Goal: Task Accomplishment & Management: Use online tool/utility

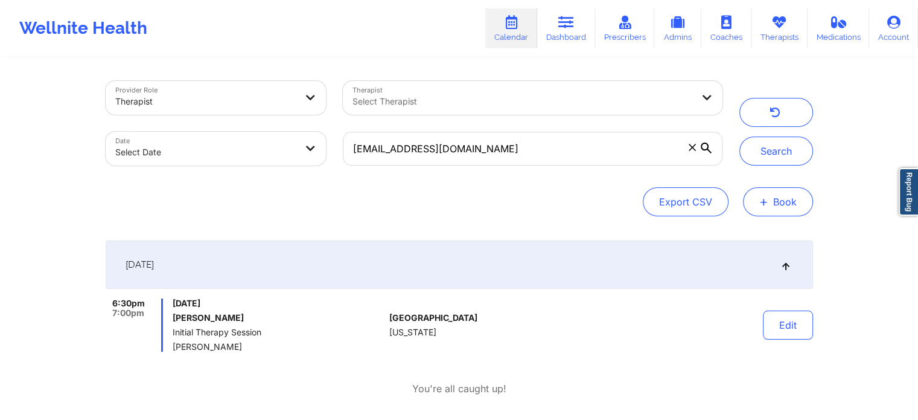
click at [775, 205] on button "+ Book" at bounding box center [778, 201] width 70 height 29
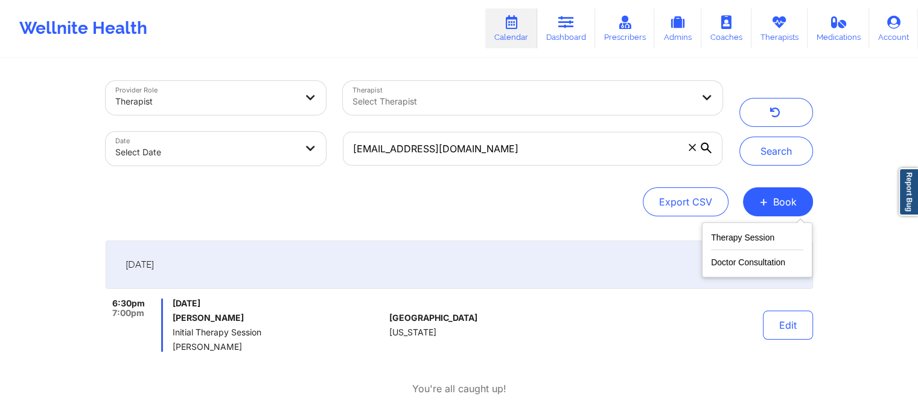
click at [543, 190] on div "Export CSV + Book" at bounding box center [459, 201] width 707 height 29
click at [522, 33] on link "Calendar" at bounding box center [511, 28] width 52 height 40
click at [560, 24] on icon at bounding box center [566, 22] width 16 height 13
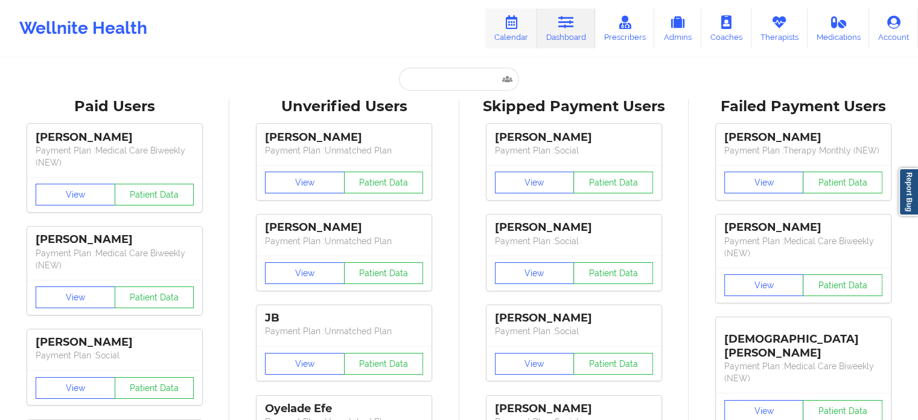
click at [509, 28] on link "Calendar" at bounding box center [511, 28] width 52 height 40
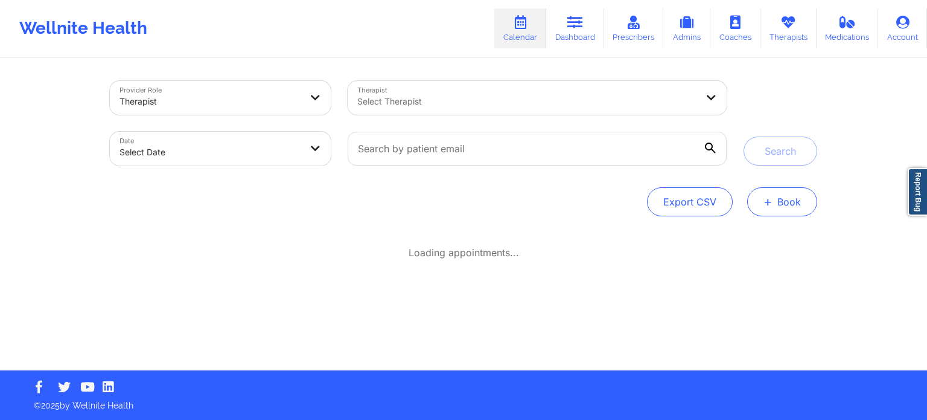
click at [781, 200] on button "+ Book" at bounding box center [782, 201] width 70 height 29
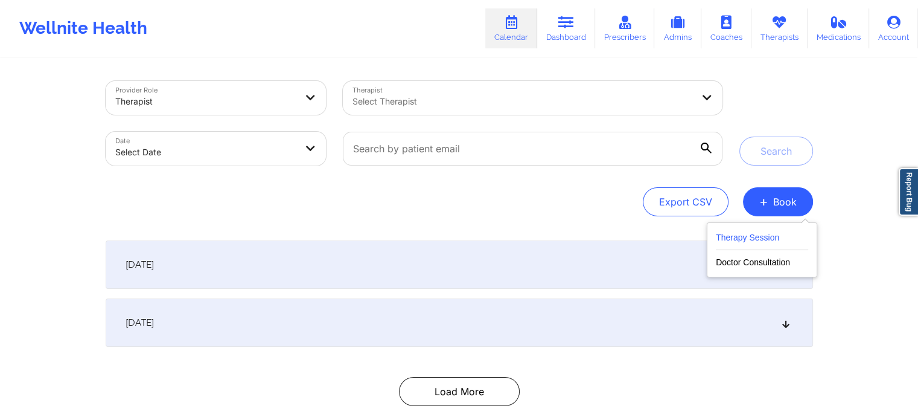
click at [736, 238] on button "Therapy Session" at bounding box center [762, 240] width 92 height 20
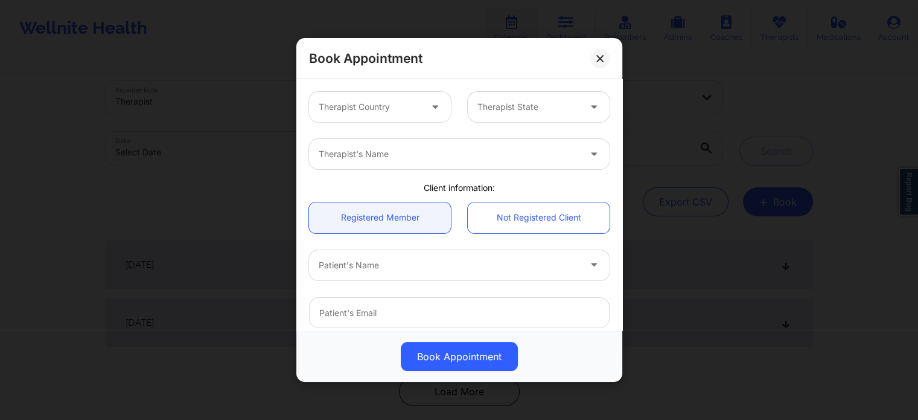
click at [394, 268] on div at bounding box center [449, 265] width 261 height 14
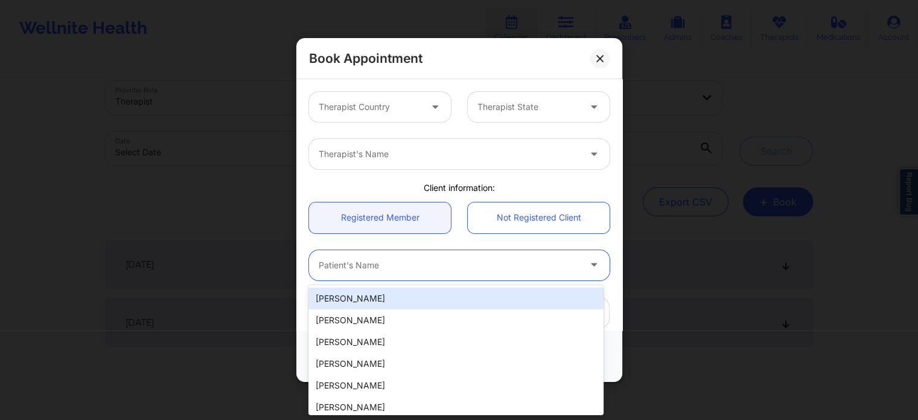
click at [394, 270] on div at bounding box center [449, 265] width 261 height 14
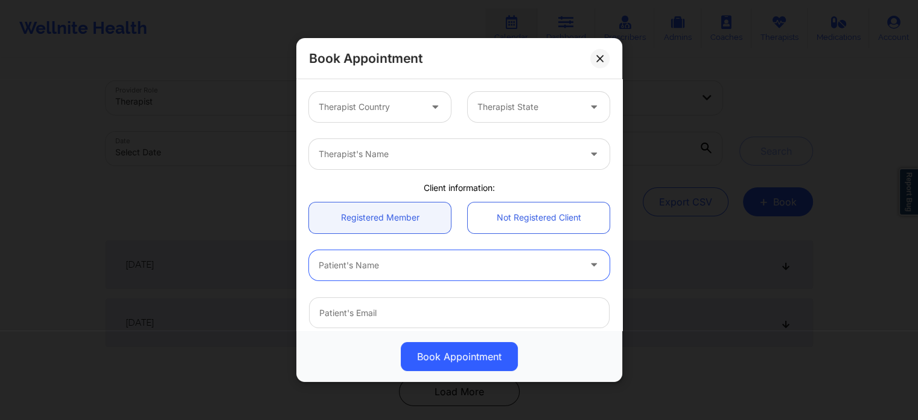
click at [406, 91] on div "Therapist Country Therapist State" at bounding box center [460, 106] width 318 height 47
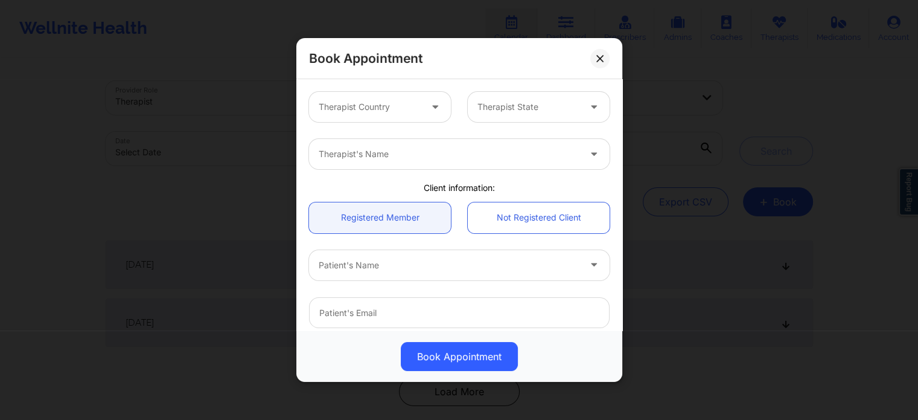
click at [396, 108] on div at bounding box center [370, 107] width 102 height 14
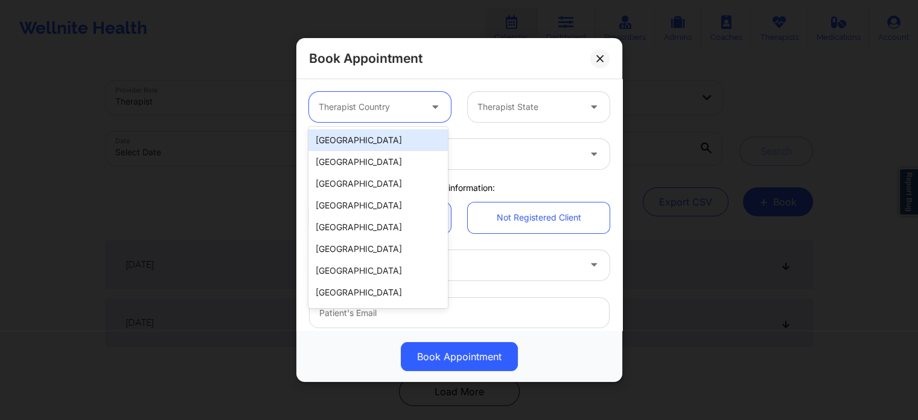
click at [389, 145] on div "[GEOGRAPHIC_DATA]" at bounding box center [377, 140] width 139 height 22
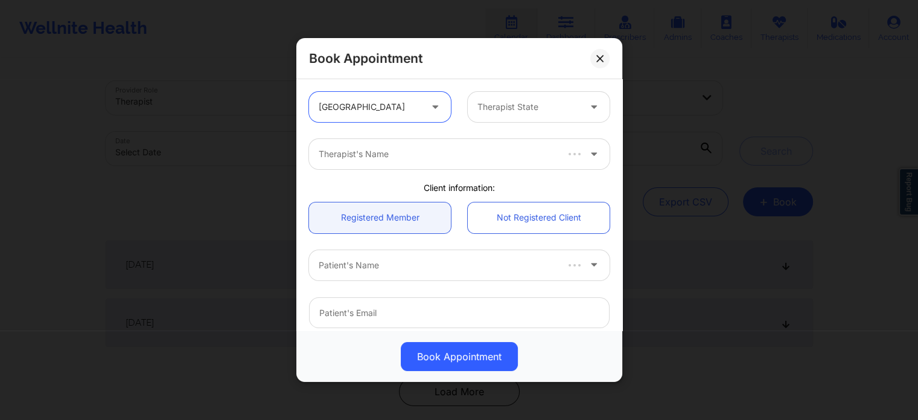
click at [534, 114] on div "Therapist State" at bounding box center [524, 107] width 113 height 30
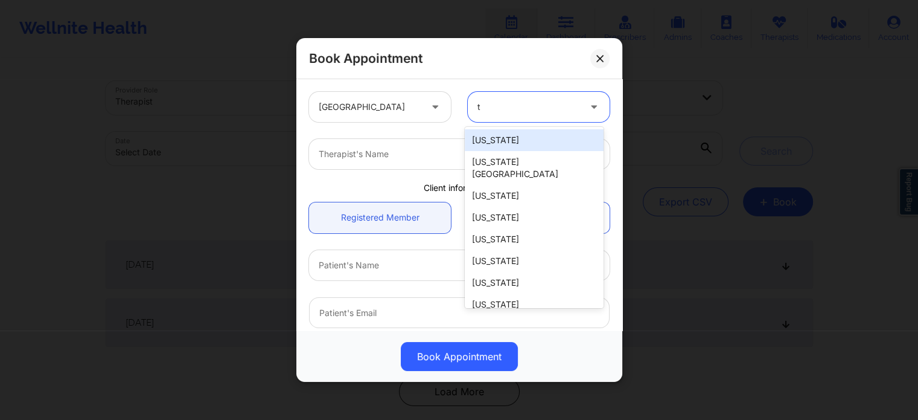
type input "te"
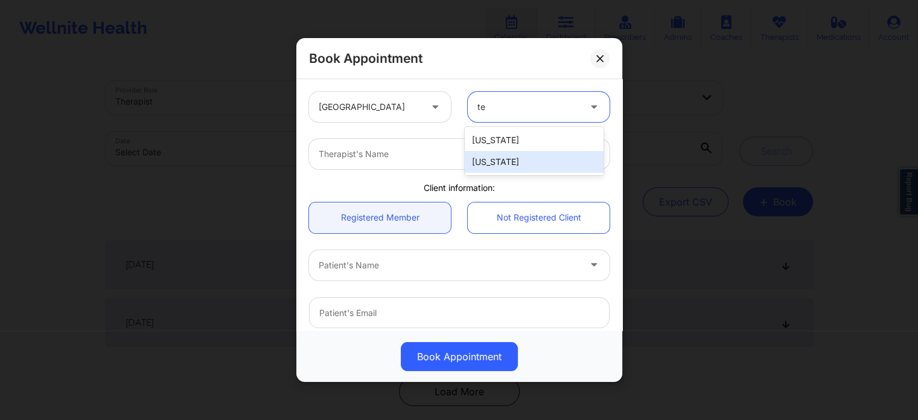
click at [506, 164] on div "[US_STATE]" at bounding box center [534, 162] width 139 height 22
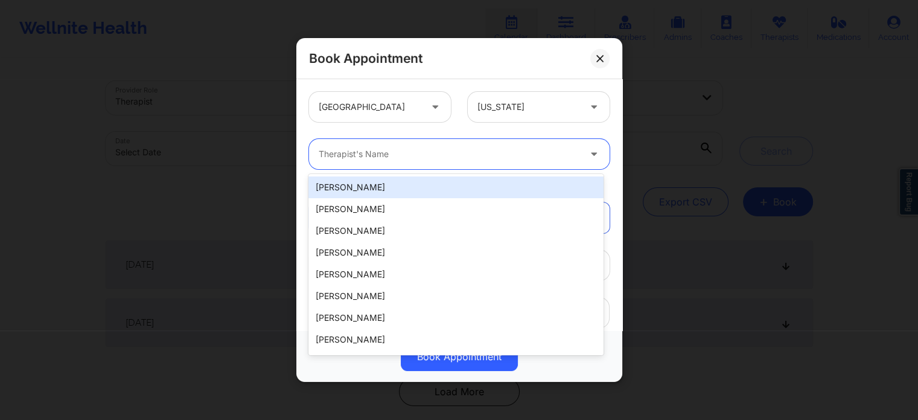
click at [440, 162] on div "Therapist's Name" at bounding box center [445, 154] width 272 height 30
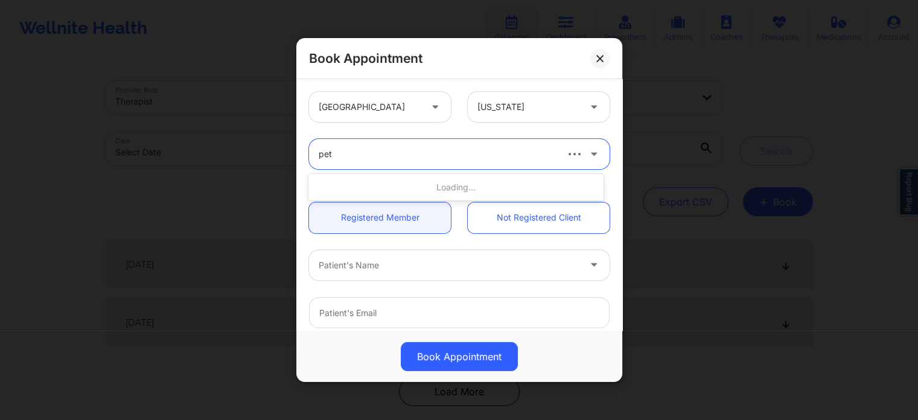
type input "pett"
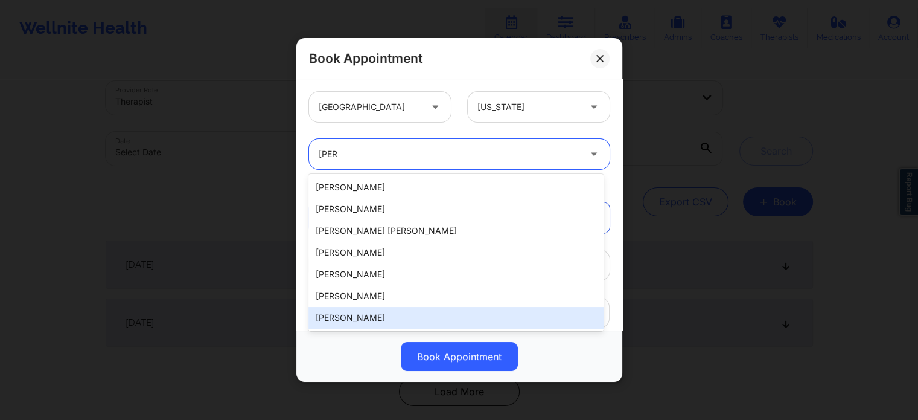
click at [375, 319] on div "[PERSON_NAME]" at bounding box center [455, 318] width 295 height 22
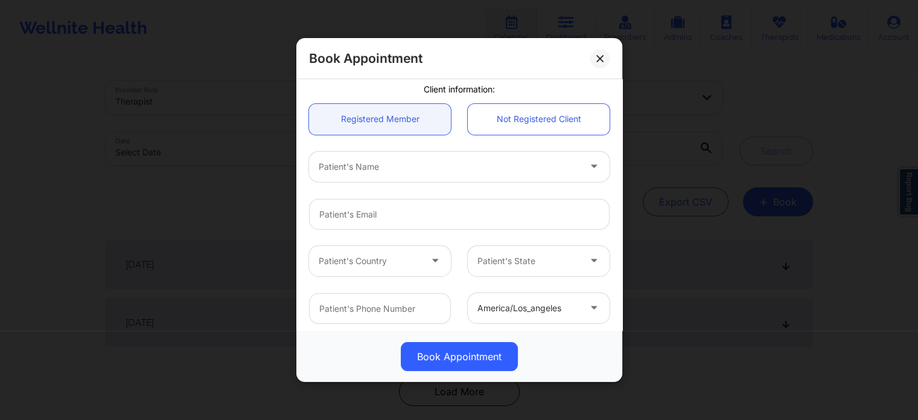
scroll to position [121, 0]
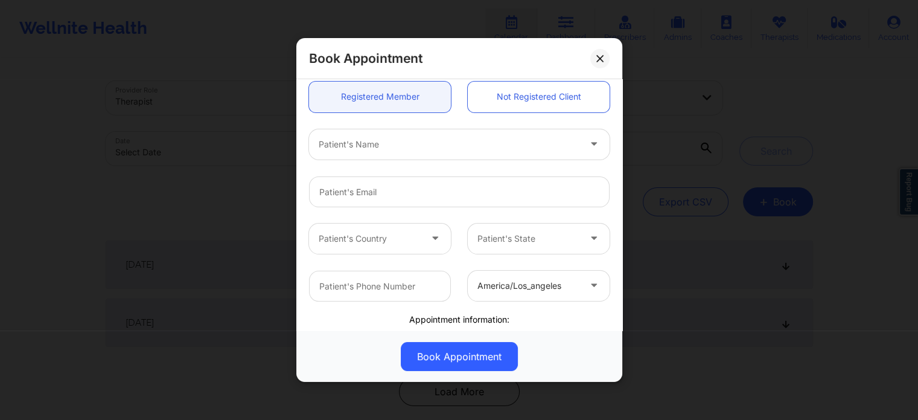
click at [412, 139] on div at bounding box center [449, 144] width 261 height 14
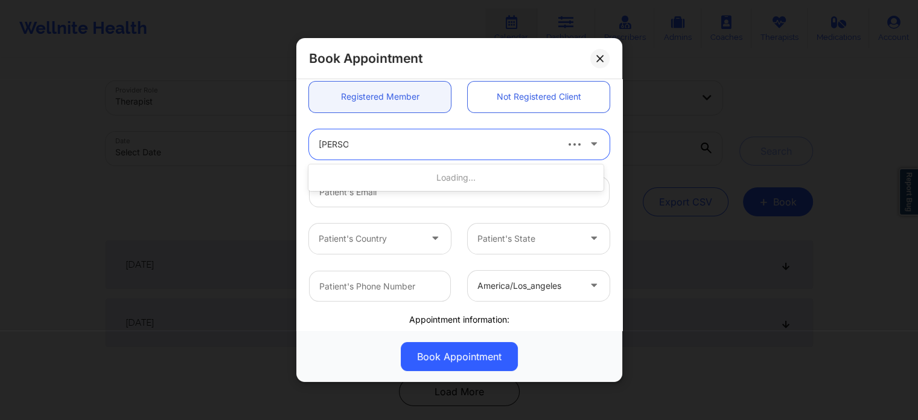
type input "evan br"
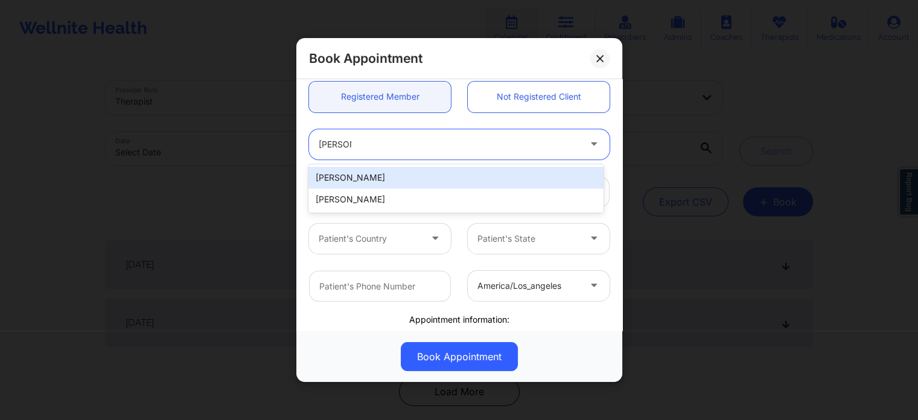
click at [386, 183] on div "Evan Brown" at bounding box center [455, 178] width 295 height 22
type input "gvargas77@gmail.com"
type input "+17863800462"
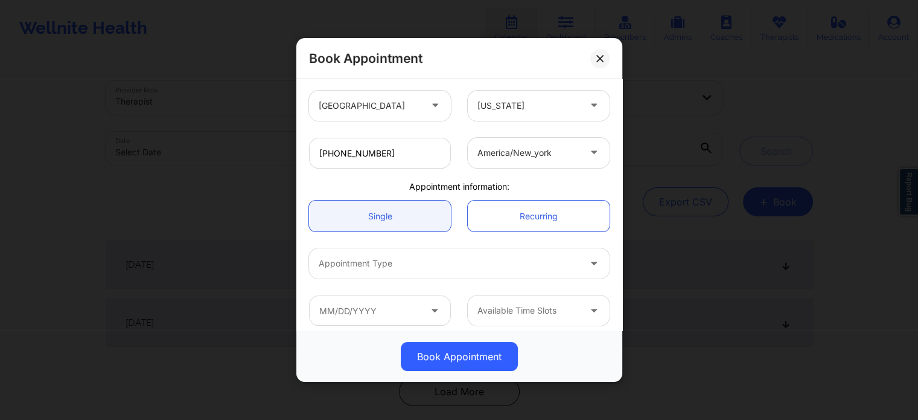
scroll to position [261, 0]
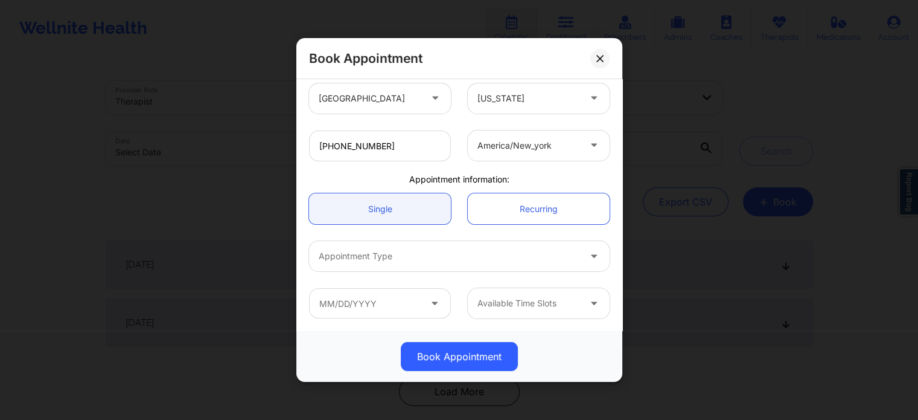
click at [398, 257] on div at bounding box center [449, 256] width 261 height 14
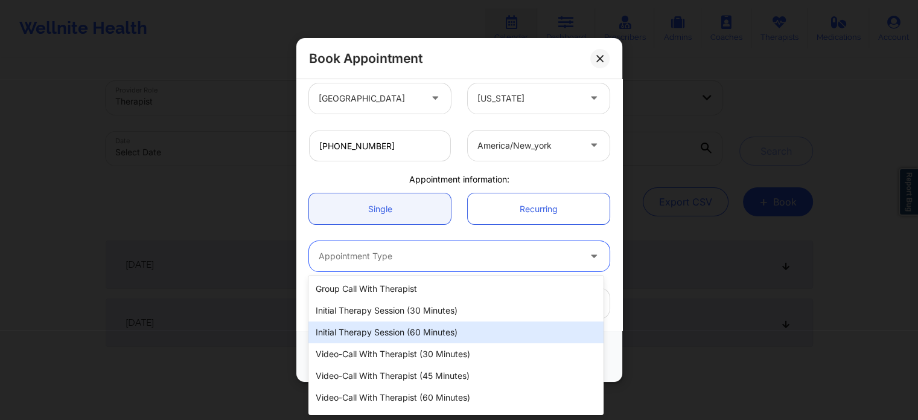
click at [397, 328] on div "Initial Therapy Session (60 minutes)" at bounding box center [455, 332] width 295 height 22
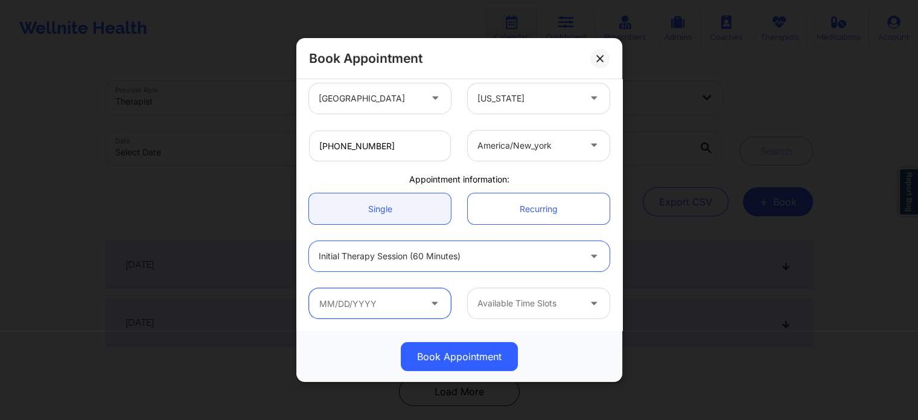
click at [391, 308] on input "text" at bounding box center [380, 303] width 142 height 30
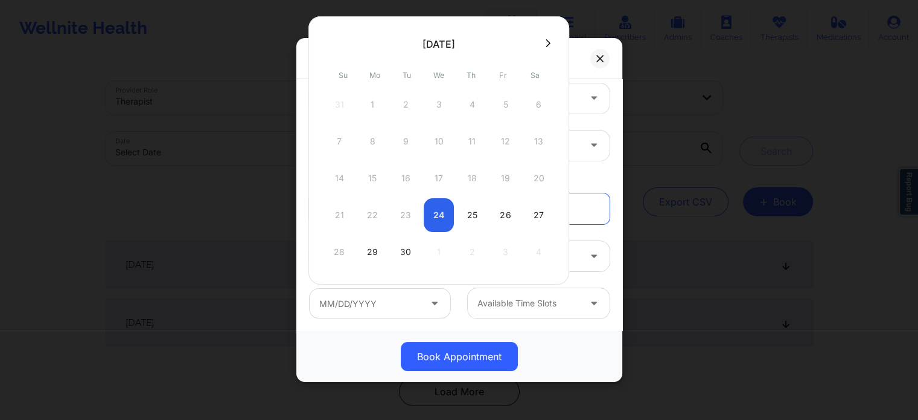
click at [468, 209] on div "25" at bounding box center [472, 215] width 30 height 34
type input "09/25/2025"
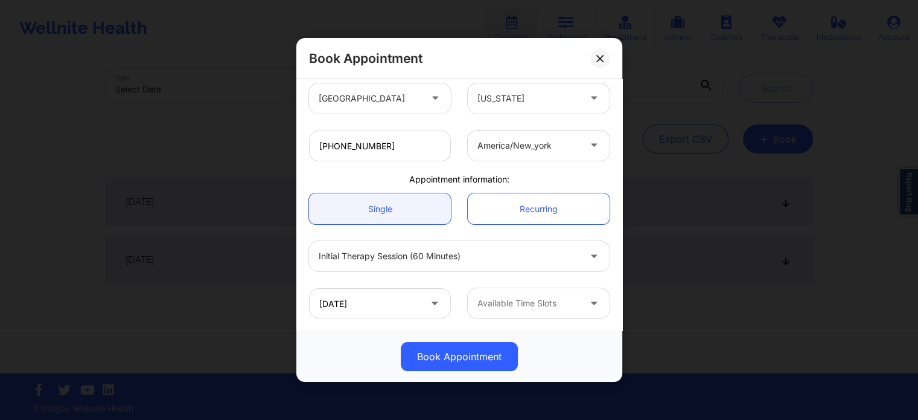
scroll to position [65, 0]
click at [515, 299] on div at bounding box center [528, 303] width 102 height 14
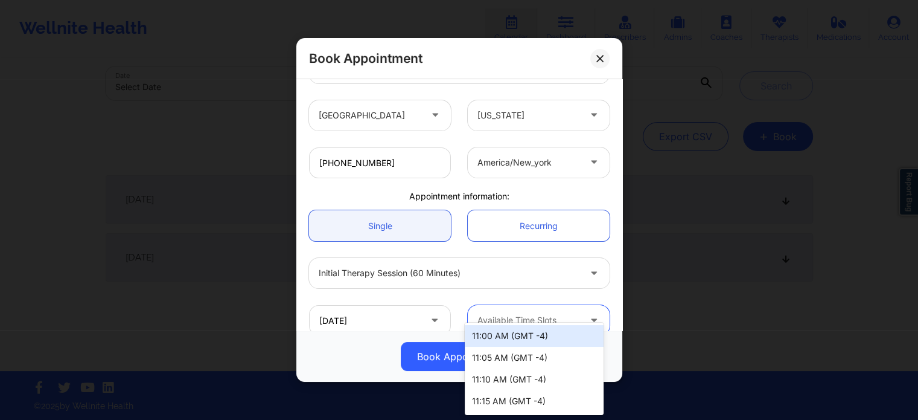
scroll to position [261, 0]
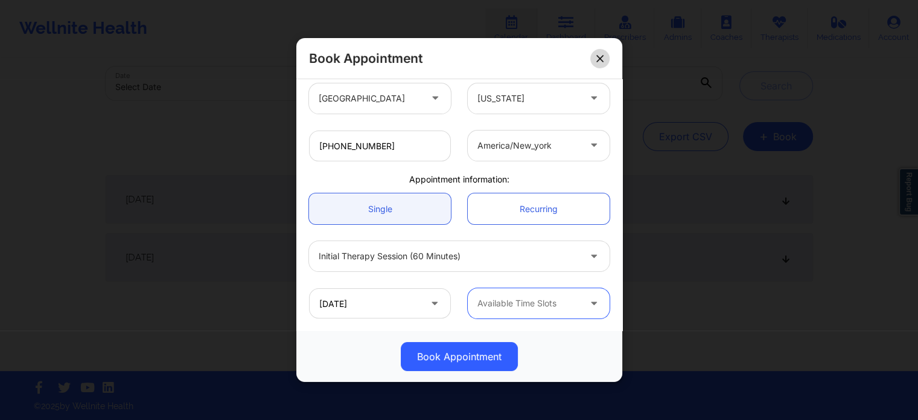
click at [593, 58] on button at bounding box center [599, 58] width 19 height 19
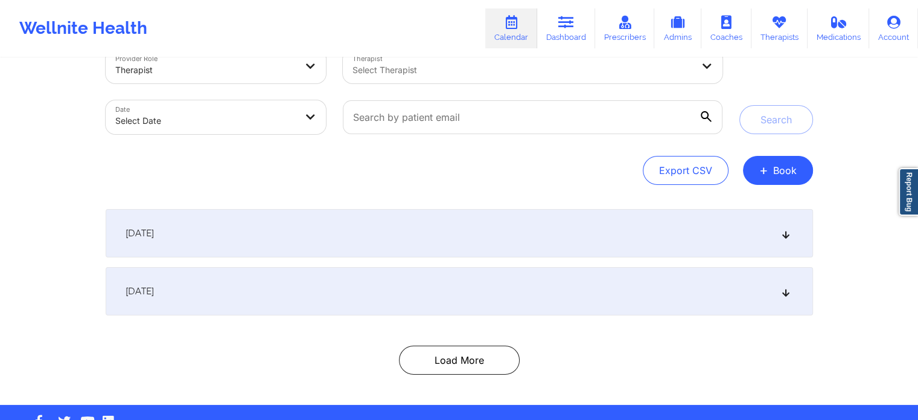
scroll to position [0, 0]
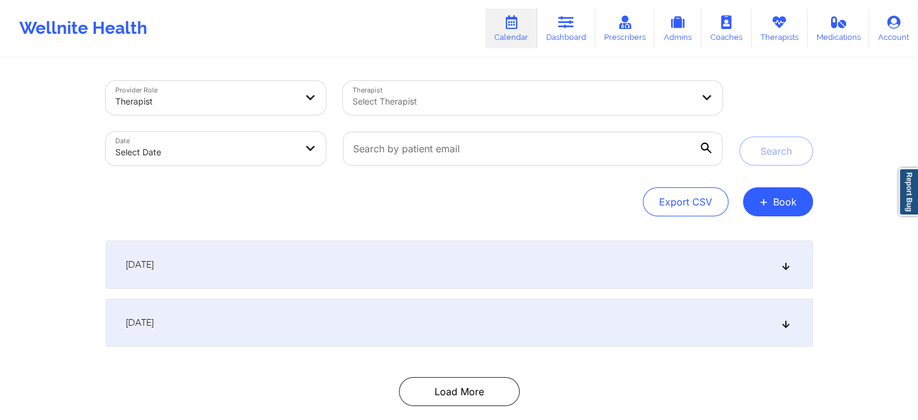
click at [432, 101] on div at bounding box center [523, 101] width 340 height 14
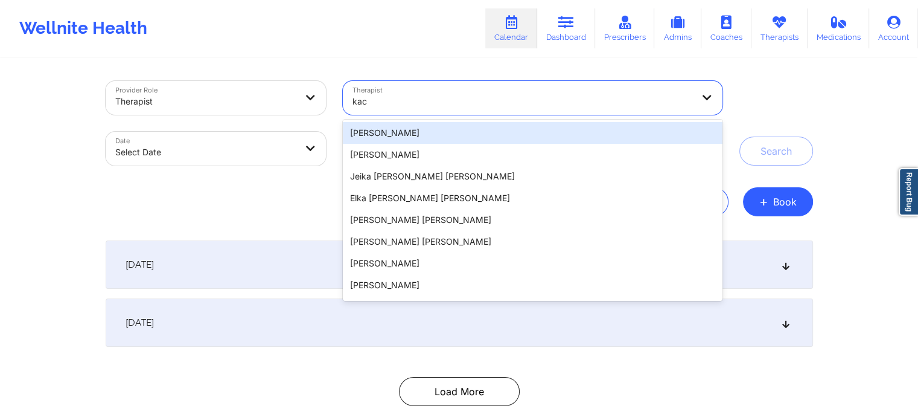
type input "kacy"
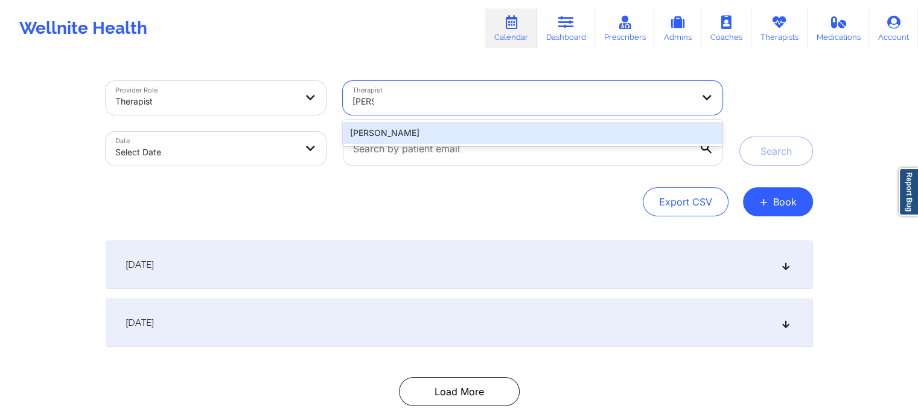
click at [417, 139] on div "[PERSON_NAME]" at bounding box center [532, 133] width 379 height 22
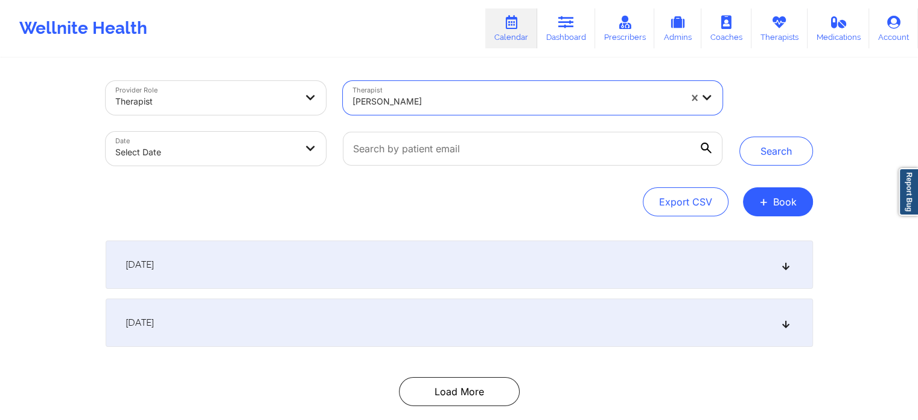
click at [256, 156] on body "Wellnite Health Calendar Dashboard Prescribers Admins Coaches Therapists Medica…" at bounding box center [459, 210] width 918 height 420
select select "2025-8"
select select "2025-9"
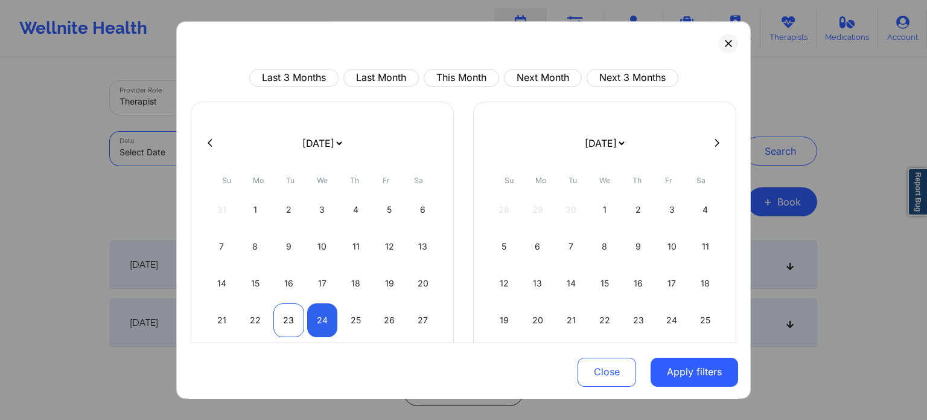
click at [287, 318] on div "23" at bounding box center [288, 320] width 31 height 34
select select "2025-8"
select select "2025-9"
select select "2025-8"
select select "2025-9"
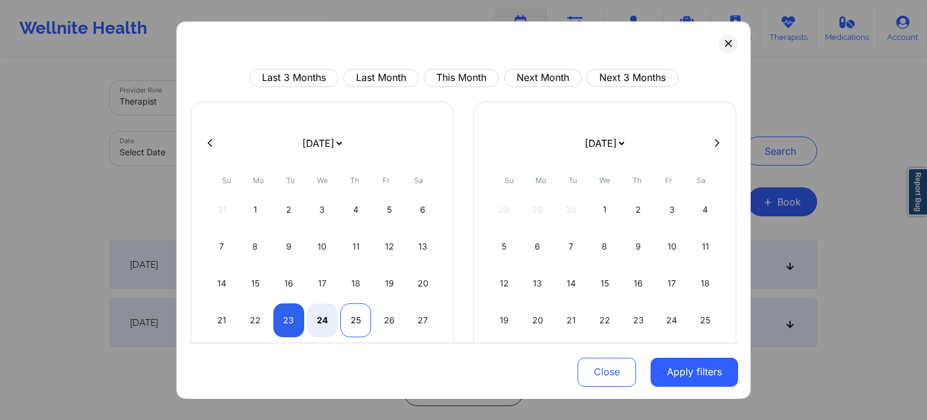
click at [351, 316] on div "25" at bounding box center [355, 320] width 31 height 34
select select "2025-8"
select select "2025-9"
click at [709, 364] on button "Apply filters" at bounding box center [695, 371] width 88 height 29
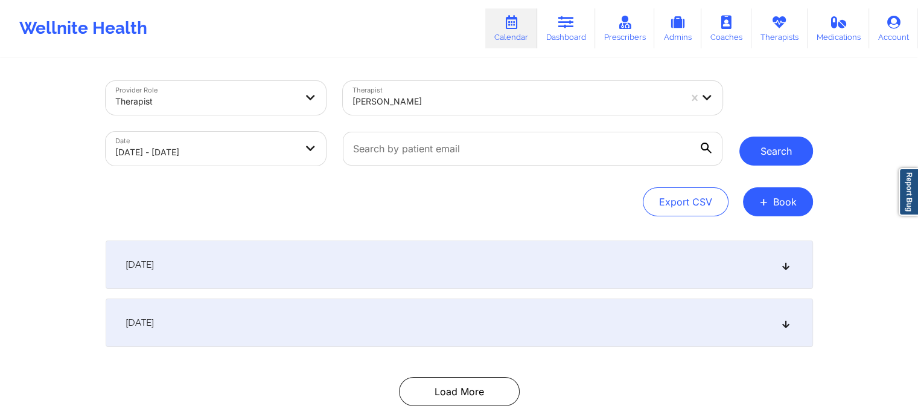
click at [786, 137] on button "Search" at bounding box center [776, 150] width 74 height 29
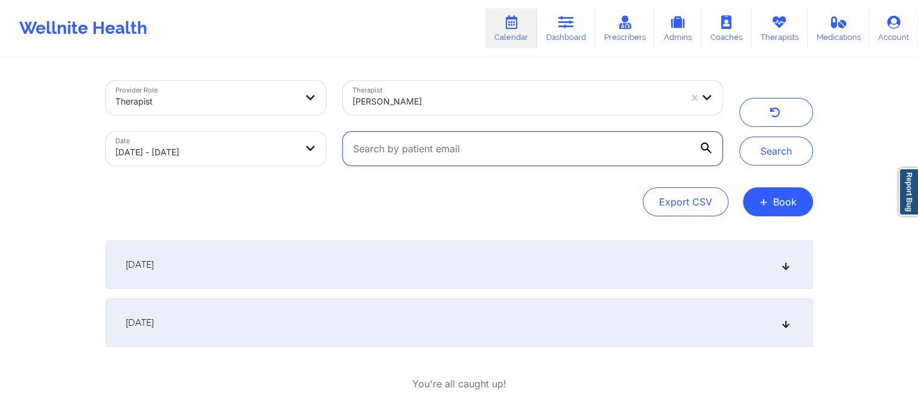
click at [419, 156] on input "text" at bounding box center [532, 149] width 379 height 34
click at [256, 262] on div "[DATE]" at bounding box center [459, 264] width 707 height 48
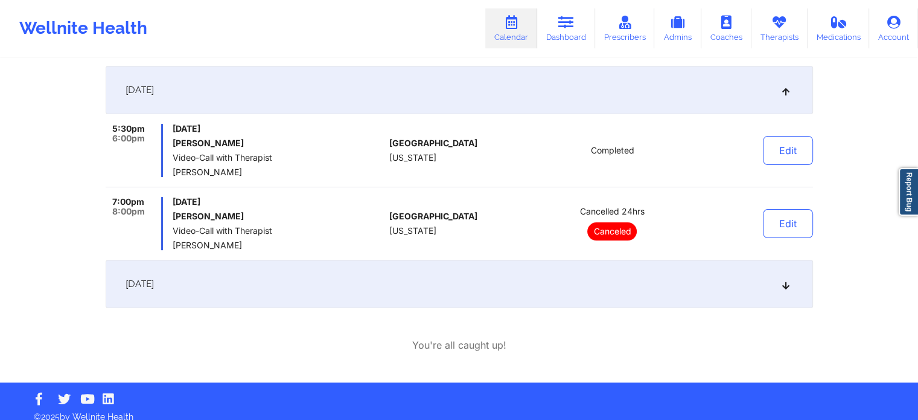
scroll to position [181, 0]
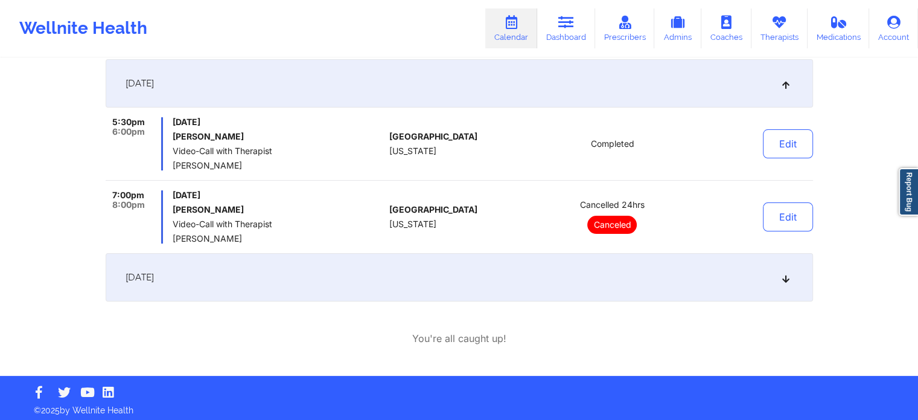
click at [256, 263] on div "[DATE]" at bounding box center [459, 277] width 707 height 48
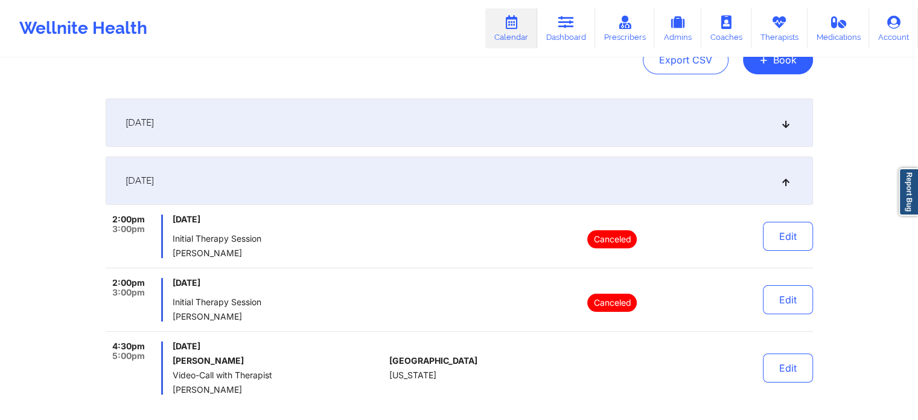
scroll to position [121, 0]
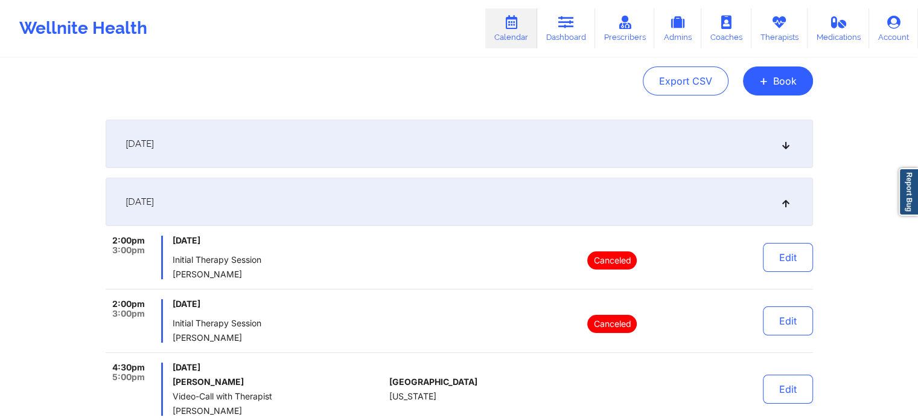
click at [283, 132] on div "[DATE]" at bounding box center [459, 144] width 707 height 48
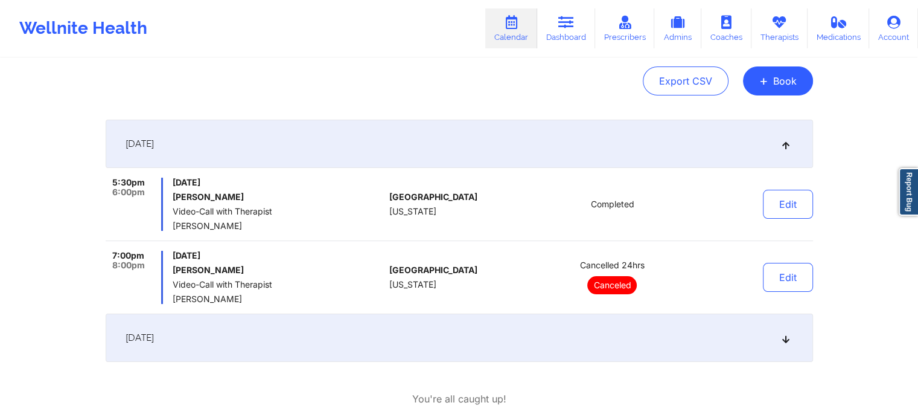
click at [263, 351] on div "[DATE]" at bounding box center [459, 337] width 707 height 48
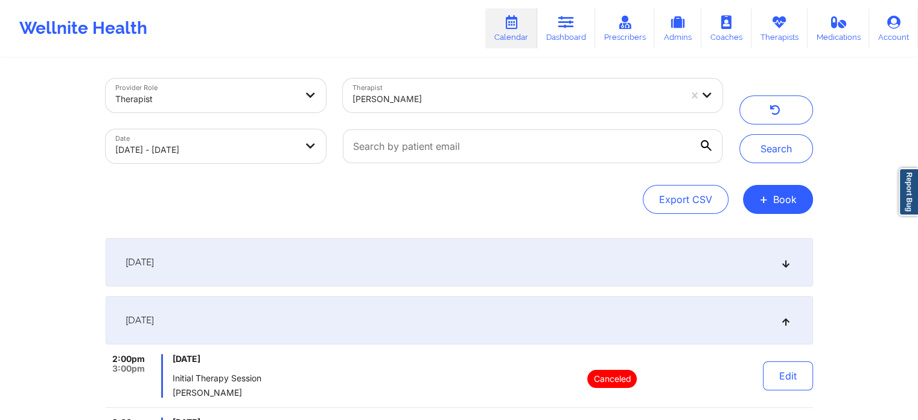
scroll to position [0, 0]
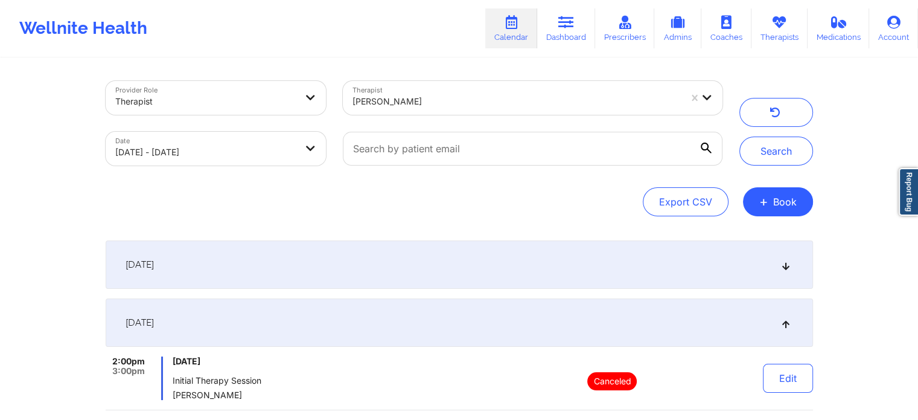
click at [241, 155] on body "Wellnite Health Calendar Dashboard Prescribers Admins Coaches Therapists Medica…" at bounding box center [459, 210] width 918 height 420
select select "2025-8"
select select "2025-9"
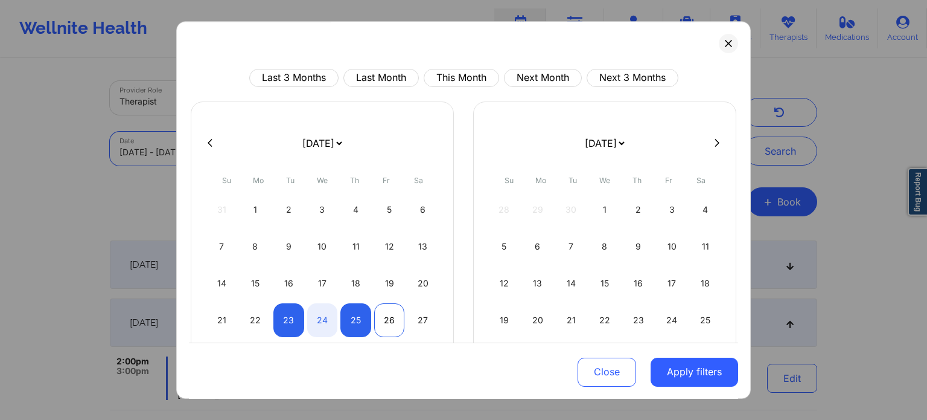
click at [391, 323] on div "26" at bounding box center [389, 320] width 31 height 34
select select "2025-8"
select select "2025-9"
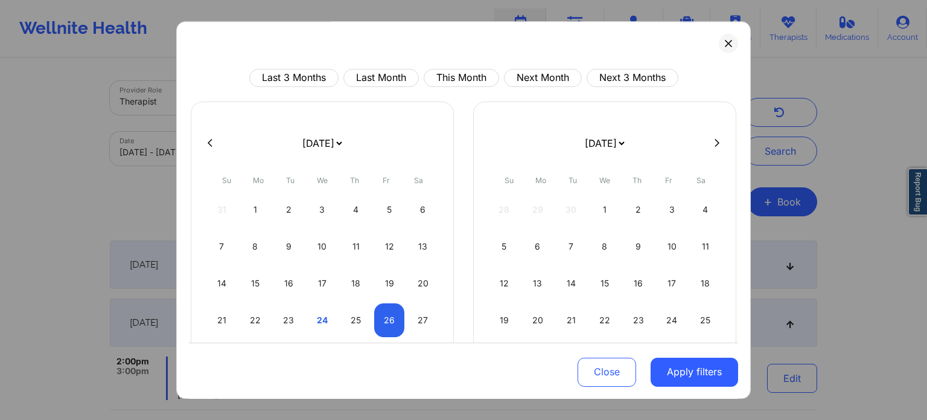
select select "2025-8"
select select "2025-9"
select select "2025-8"
select select "2025-9"
click at [283, 320] on div "23" at bounding box center [288, 320] width 31 height 34
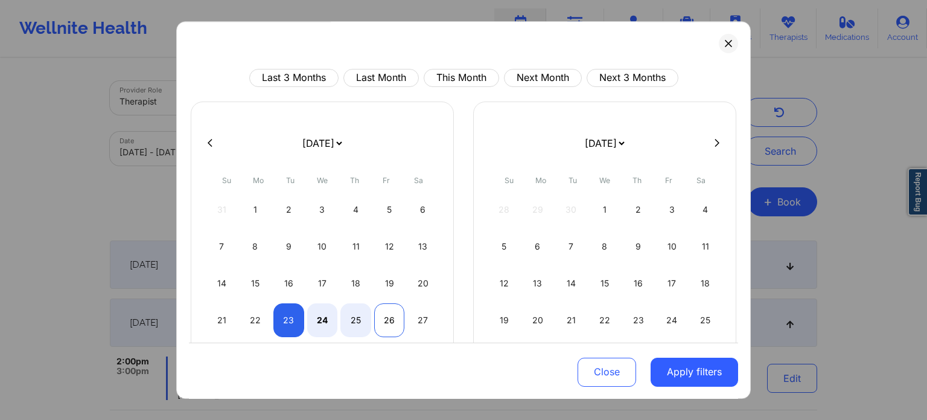
click at [374, 320] on div "26" at bounding box center [389, 320] width 31 height 34
select select "2025-8"
select select "2025-9"
click at [705, 378] on button "Apply filters" at bounding box center [695, 371] width 88 height 29
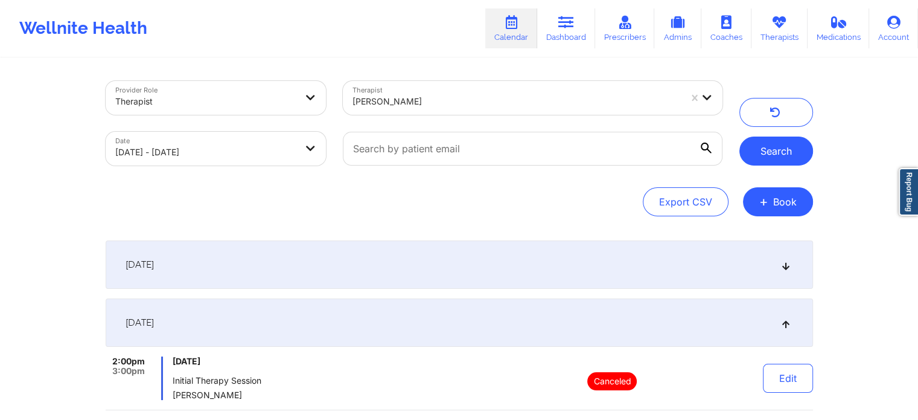
click at [770, 154] on button "Search" at bounding box center [776, 150] width 74 height 29
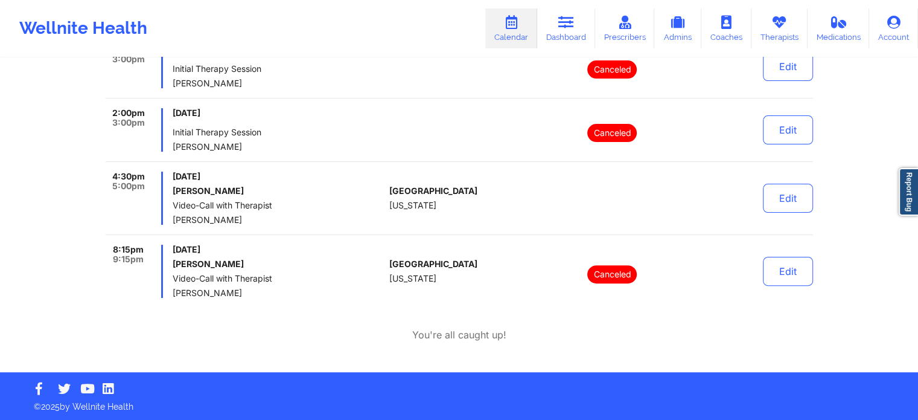
scroll to position [312, 0]
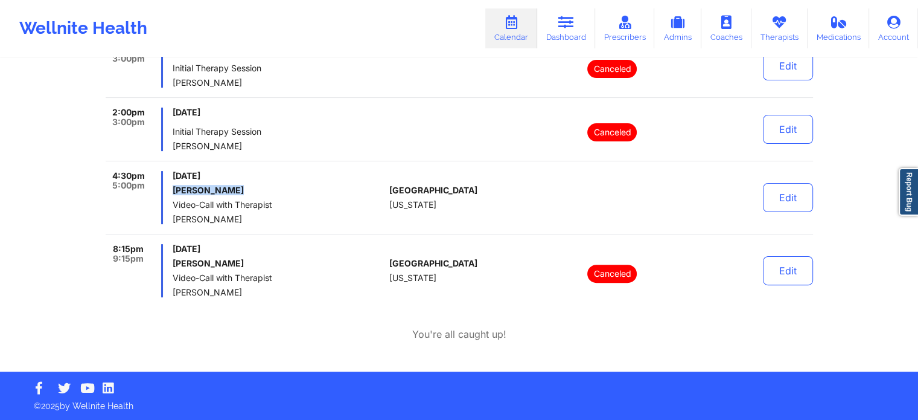
drag, startPoint x: 249, startPoint y: 192, endPoint x: 168, endPoint y: 190, distance: 80.9
click at [168, 190] on div "4:30pm 5:00pm Wednesday, September 24, 2025 Ashley Mangra Video-Call with Thera…" at bounding box center [245, 197] width 279 height 53
copy h6 "Ashley Mangra"
click at [566, 24] on icon at bounding box center [566, 22] width 16 height 13
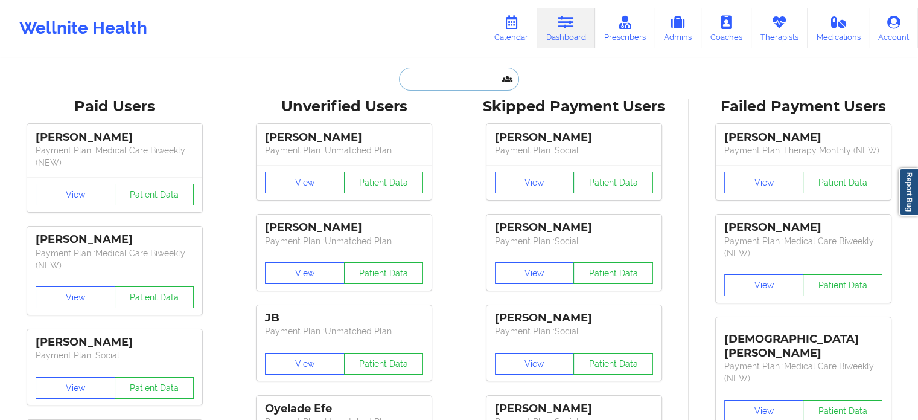
click at [453, 81] on input "text" at bounding box center [459, 79] width 120 height 23
paste input "[PERSON_NAME]"
type input "[PERSON_NAME]"
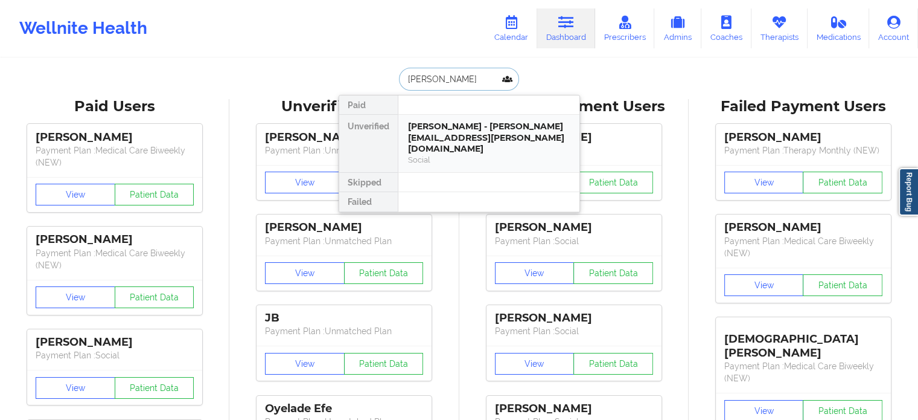
click at [438, 125] on div "[PERSON_NAME] - [PERSON_NAME][EMAIL_ADDRESS][PERSON_NAME][DOMAIN_NAME]" at bounding box center [489, 138] width 162 height 34
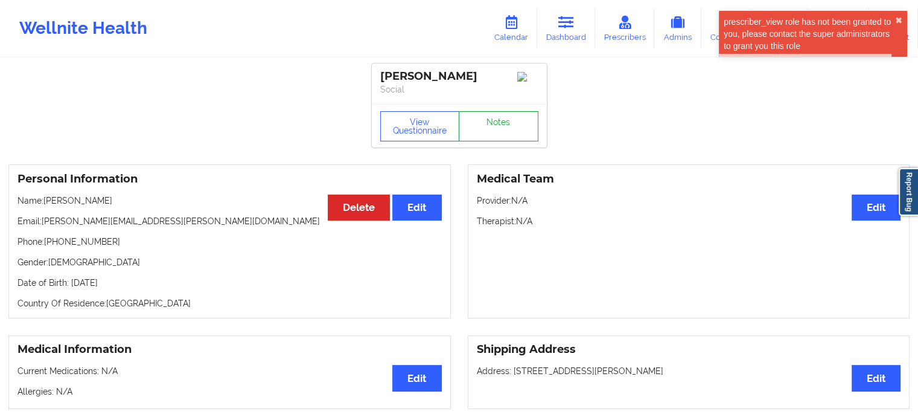
click at [514, 127] on link "Notes" at bounding box center [499, 126] width 80 height 30
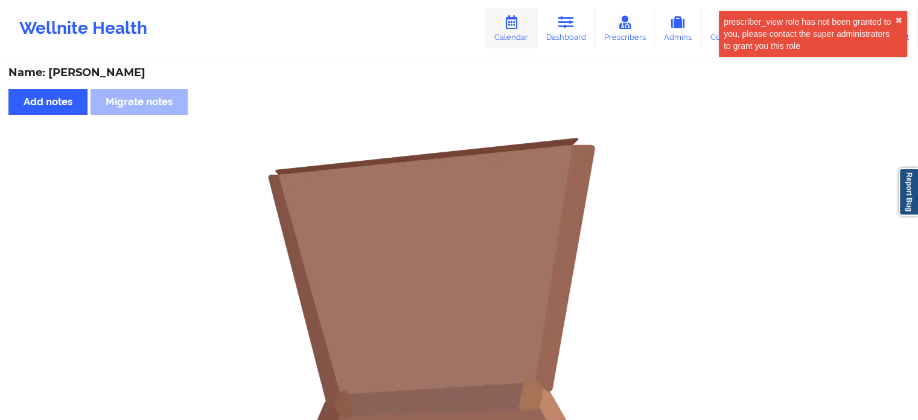
click at [525, 31] on link "Calendar" at bounding box center [511, 28] width 52 height 40
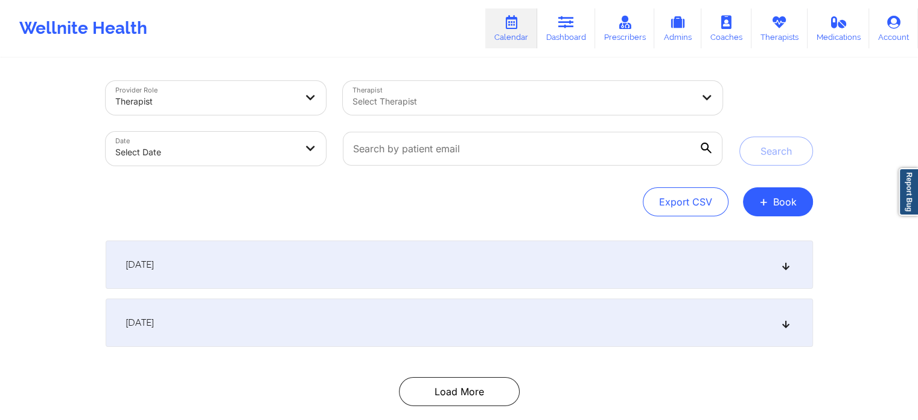
drag, startPoint x: 558, startPoint y: 33, endPoint x: 534, endPoint y: 45, distance: 27.8
click at [558, 32] on link "Dashboard" at bounding box center [566, 28] width 58 height 40
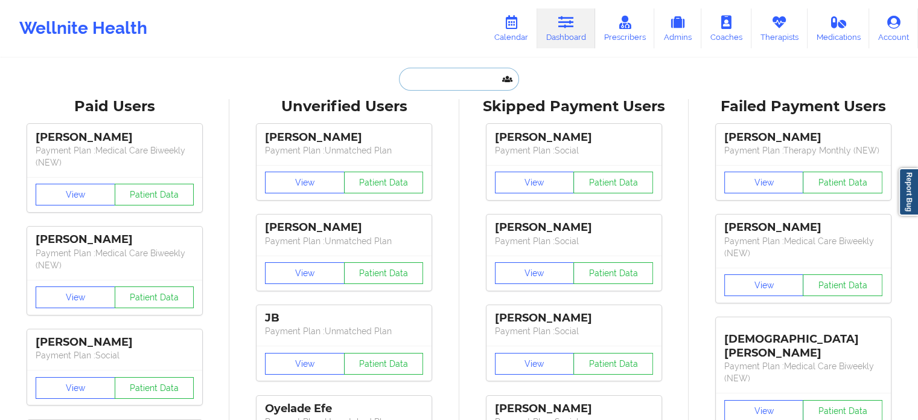
click at [468, 69] on input "text" at bounding box center [459, 79] width 120 height 23
paste input "[PERSON_NAME]"
type input "[PERSON_NAME]"
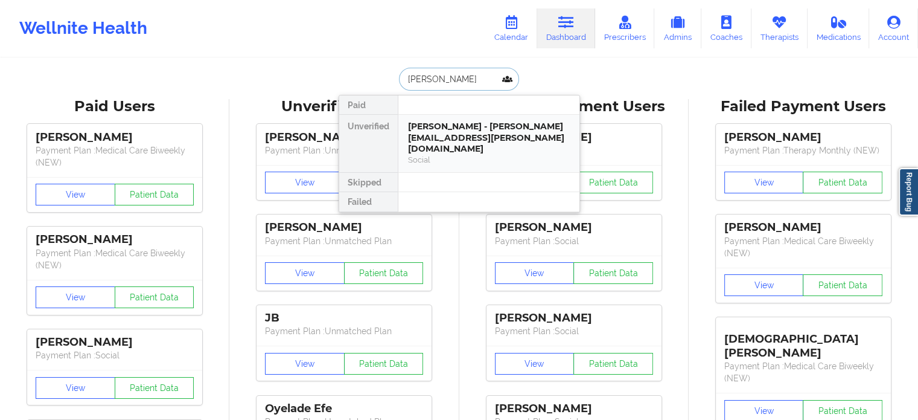
click at [429, 127] on div "[PERSON_NAME] - [PERSON_NAME][EMAIL_ADDRESS][PERSON_NAME][DOMAIN_NAME]" at bounding box center [489, 138] width 162 height 34
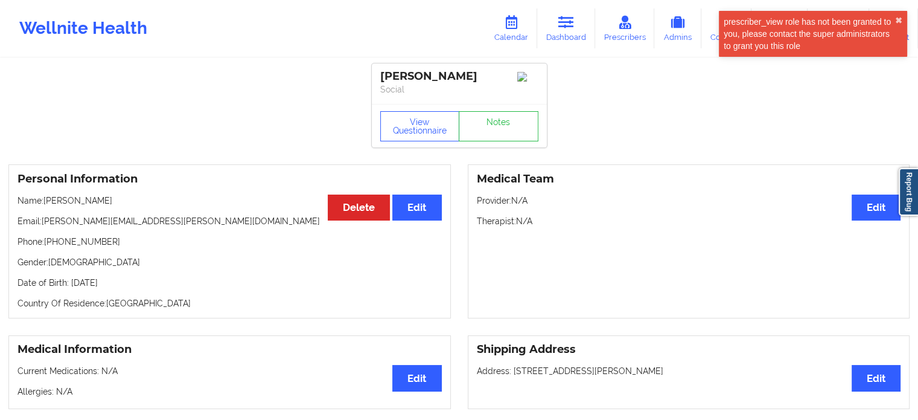
click at [95, 220] on p "Email: wendy.carlton@gmail.com" at bounding box center [230, 221] width 424 height 12
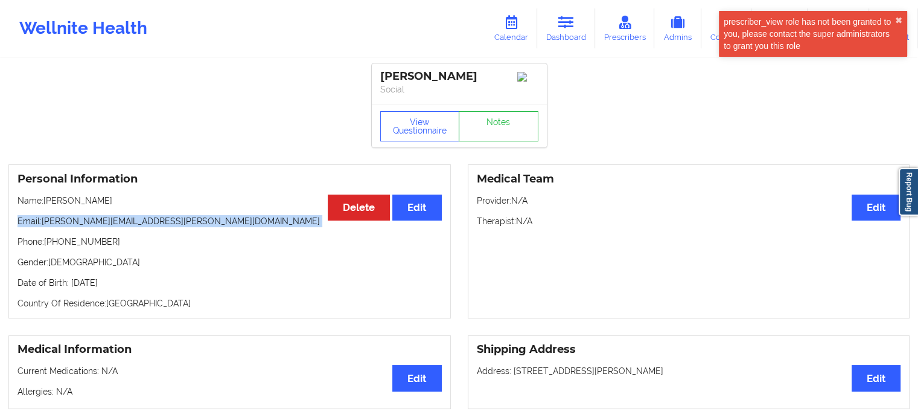
click at [95, 220] on p "Email: wendy.carlton@gmail.com" at bounding box center [230, 221] width 424 height 12
click at [84, 224] on p "Email: wendy.carlton@gmail.com" at bounding box center [230, 221] width 424 height 12
click at [60, 224] on p "Email: wendy.carlton@gmail.com" at bounding box center [230, 221] width 424 height 12
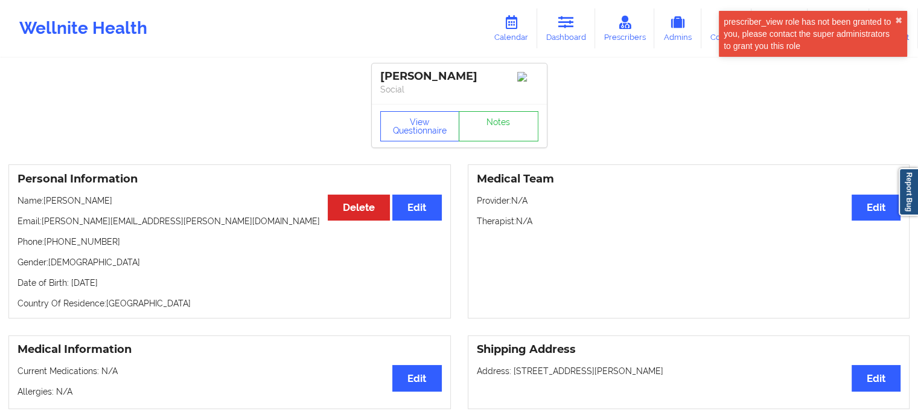
click at [48, 245] on p "Phone: +18508434160" at bounding box center [230, 241] width 424 height 12
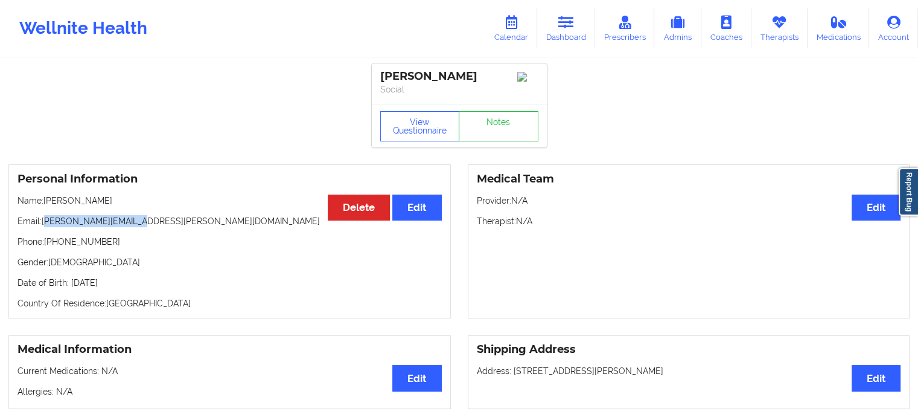
drag, startPoint x: 48, startPoint y: 222, endPoint x: 134, endPoint y: 225, distance: 86.4
click at [132, 225] on p "Email: wendy.carlton@gmail.com" at bounding box center [230, 221] width 424 height 12
click at [135, 223] on p "Email: wendy.carlton@gmail.com" at bounding box center [230, 221] width 424 height 12
copy p "[PERSON_NAME][EMAIL_ADDRESS][PERSON_NAME][DOMAIN_NAME]"
drag, startPoint x: 148, startPoint y: 224, endPoint x: 97, endPoint y: 202, distance: 56.3
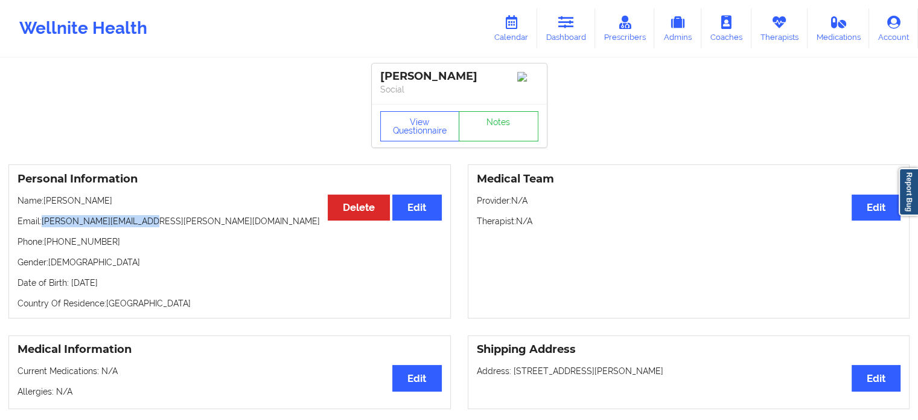
click at [43, 226] on p "Email: wendy.carlton@gmail.com" at bounding box center [230, 221] width 424 height 12
click at [569, 21] on icon at bounding box center [566, 22] width 16 height 13
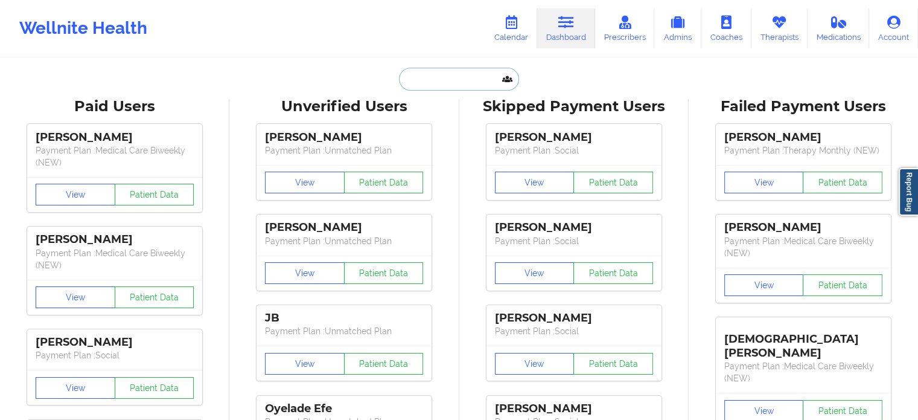
click at [454, 81] on input "text" at bounding box center [459, 79] width 120 height 23
paste input "(310) 701-2672"
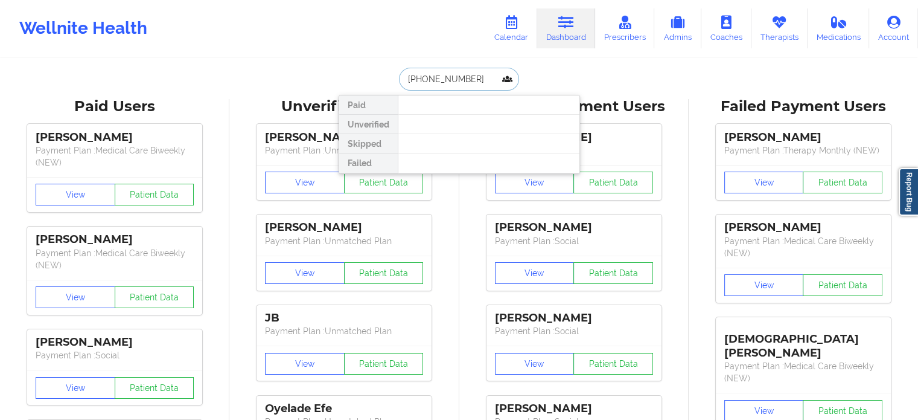
click at [464, 76] on input "(310) 701-2672" at bounding box center [459, 79] width 120 height 23
click at [464, 75] on input "(310) 701-2672" at bounding box center [459, 79] width 120 height 23
paste input "forrestthomas71@gmail.com"
type input "forrestthomas71@gmail.com"
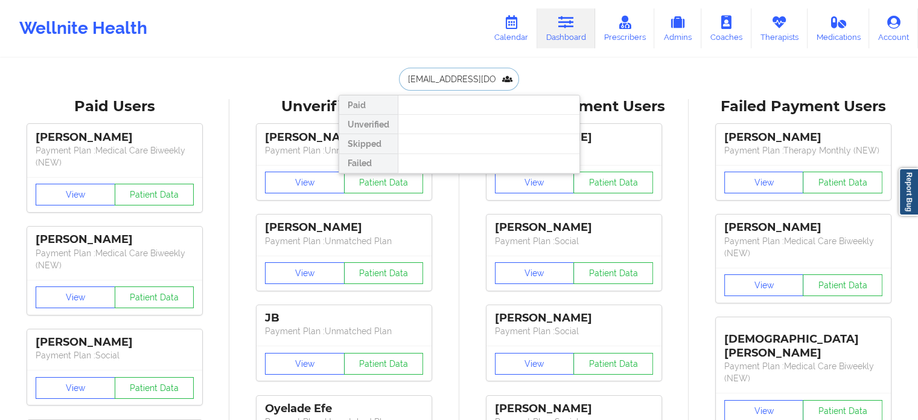
scroll to position [0, 14]
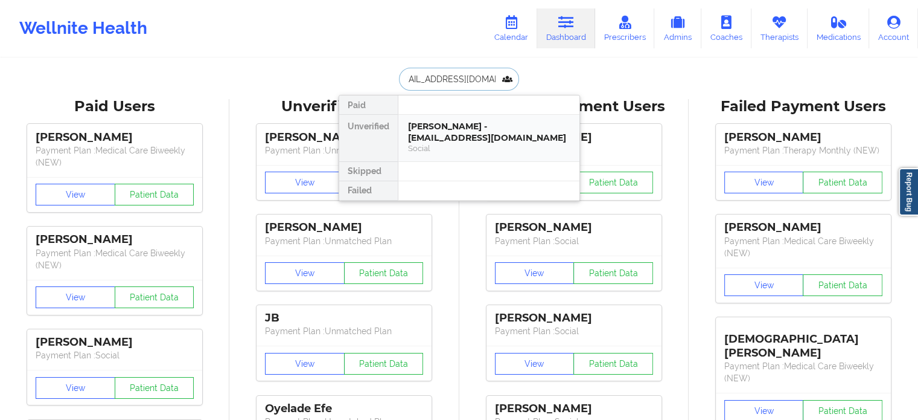
click at [459, 152] on div "Social" at bounding box center [489, 148] width 162 height 10
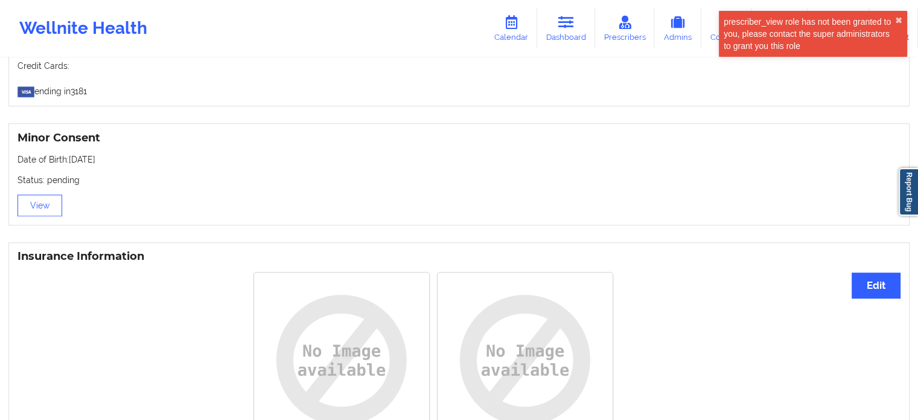
scroll to position [664, 0]
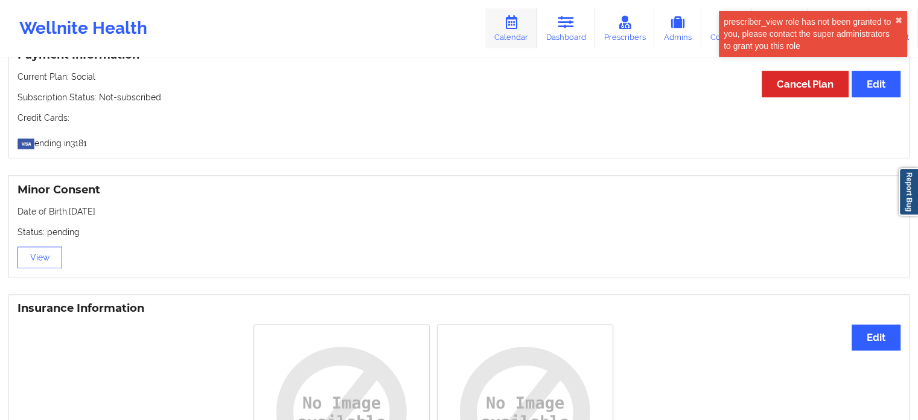
click at [513, 26] on icon at bounding box center [511, 22] width 16 height 13
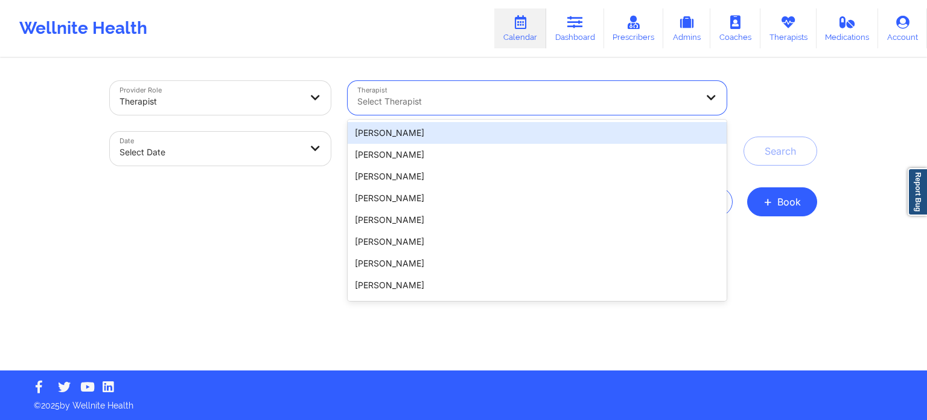
click at [457, 101] on div at bounding box center [527, 101] width 340 height 14
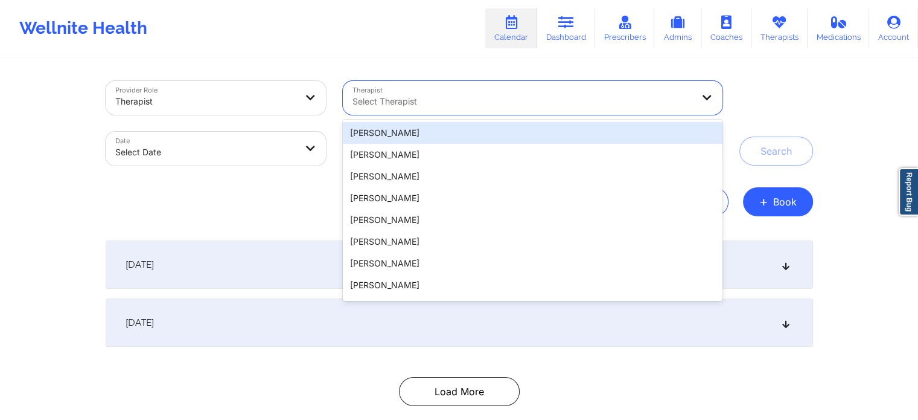
click at [276, 189] on div "Export CSV + Book" at bounding box center [459, 201] width 707 height 29
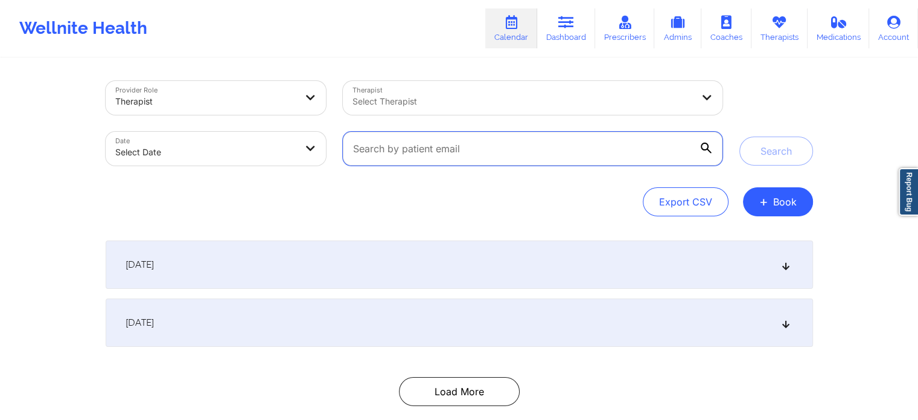
click at [407, 153] on input "text" at bounding box center [532, 149] width 379 height 34
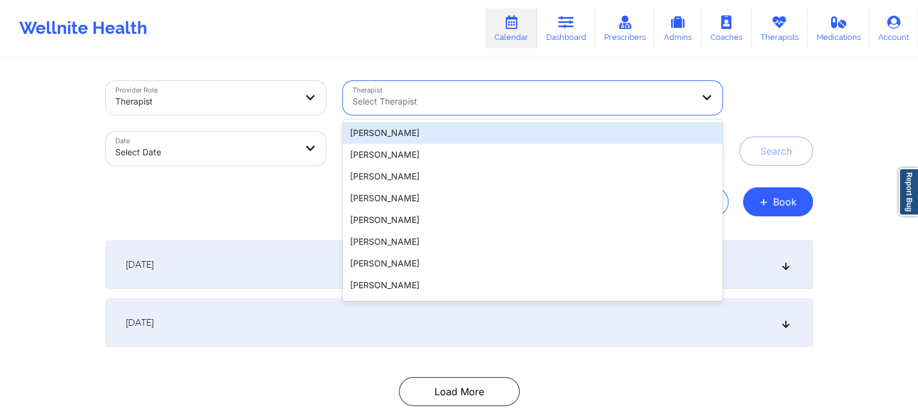
click at [453, 98] on div at bounding box center [523, 101] width 340 height 14
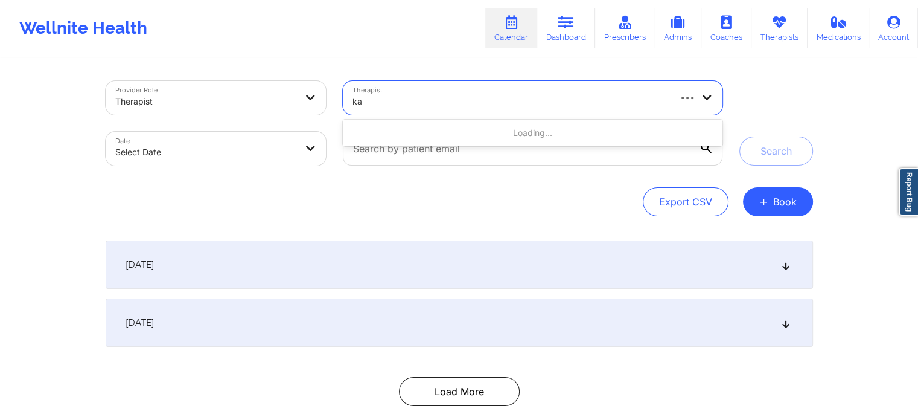
type input "kac"
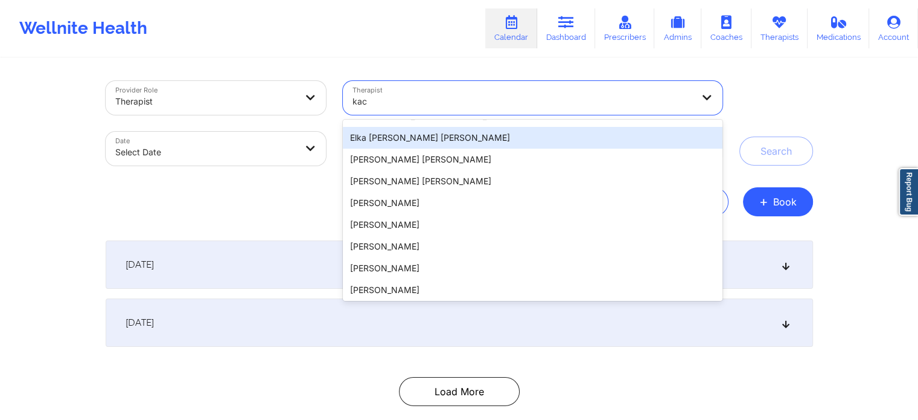
scroll to position [63, 0]
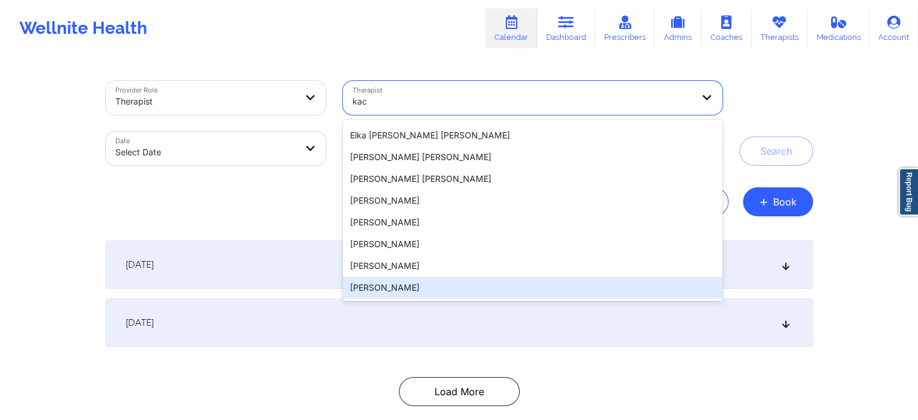
click at [413, 292] on div "[PERSON_NAME]" at bounding box center [532, 287] width 379 height 22
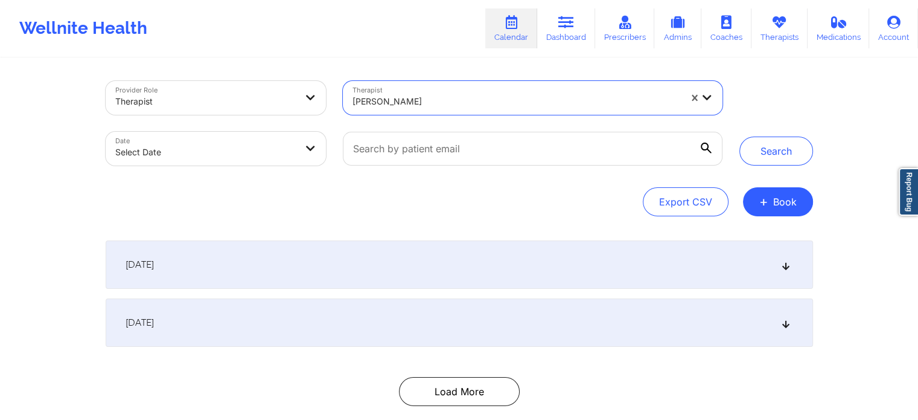
click at [203, 149] on body "Wellnite Health Calendar Dashboard Prescribers Admins Coaches Therapists Medica…" at bounding box center [459, 210] width 918 height 420
select select "2025-8"
select select "2025-9"
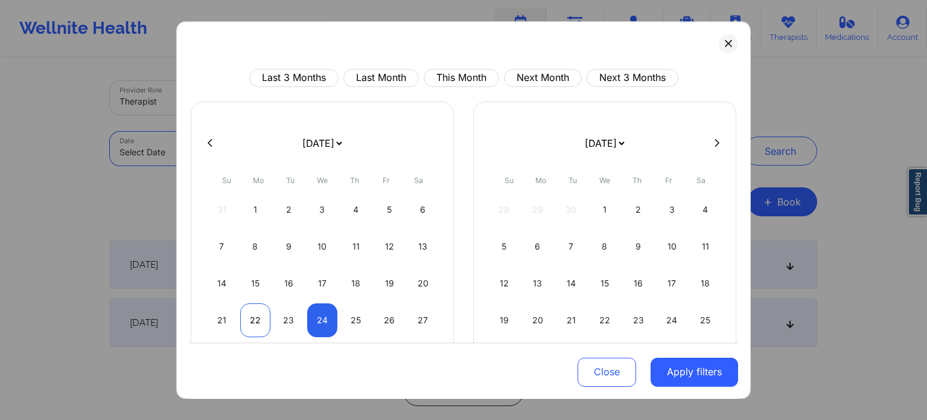
click at [249, 321] on div "22" at bounding box center [255, 320] width 31 height 34
select select "2025-8"
select select "2025-9"
select select "2025-8"
select select "2025-9"
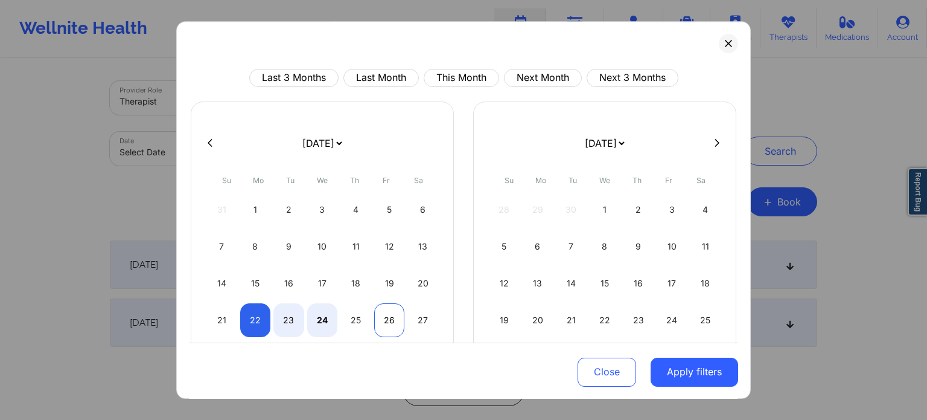
select select "2025-8"
select select "2025-9"
drag, startPoint x: 392, startPoint y: 321, endPoint x: 404, endPoint y: 324, distance: 12.6
click at [392, 321] on div "26" at bounding box center [389, 320] width 31 height 34
select select "2025-8"
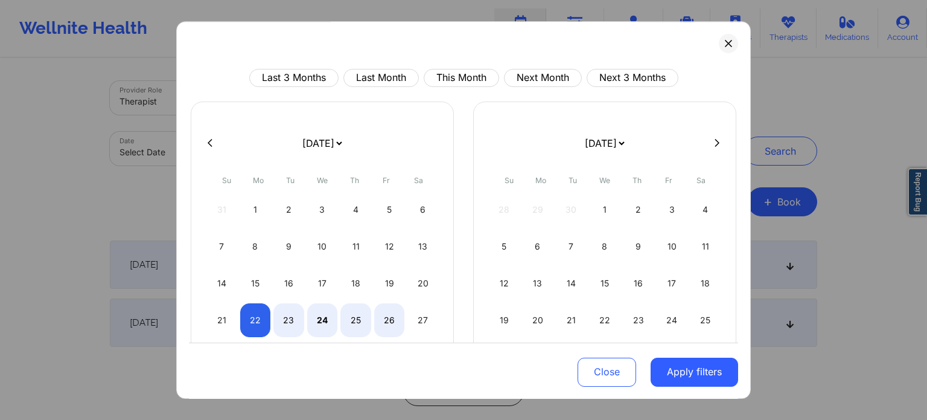
select select "2025-9"
click at [713, 376] on button "Apply filters" at bounding box center [695, 371] width 88 height 29
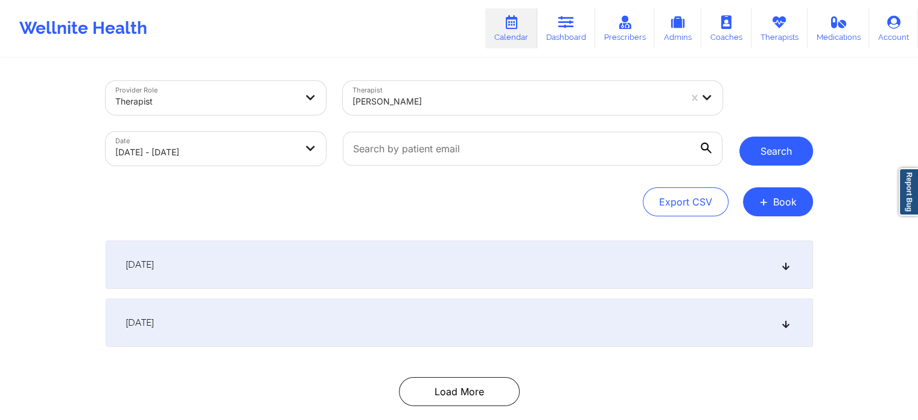
click at [767, 142] on button "Search" at bounding box center [776, 150] width 74 height 29
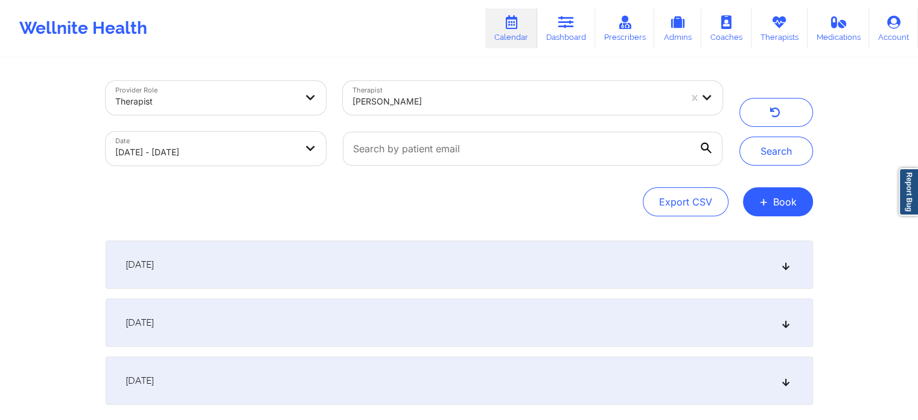
click at [363, 254] on div "September 22, 2025" at bounding box center [459, 264] width 707 height 48
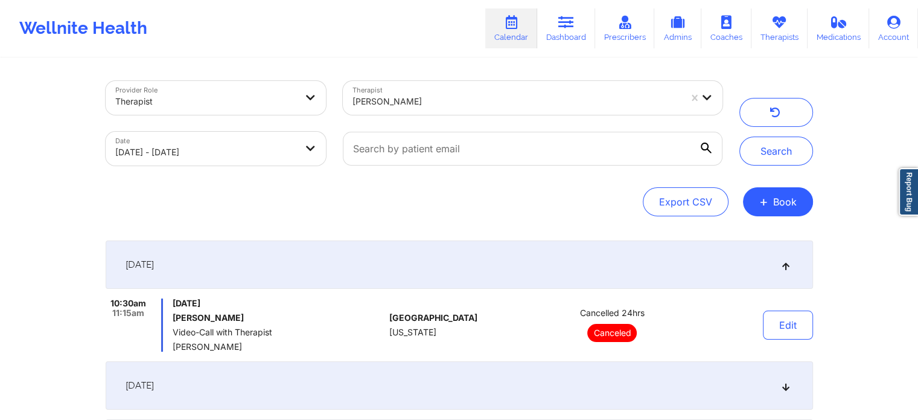
click at [363, 254] on div "September 22, 2025" at bounding box center [459, 264] width 707 height 48
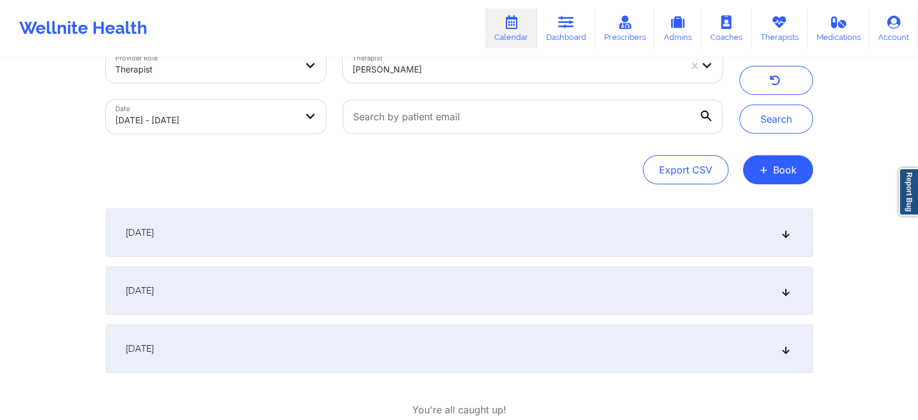
scroll to position [60, 0]
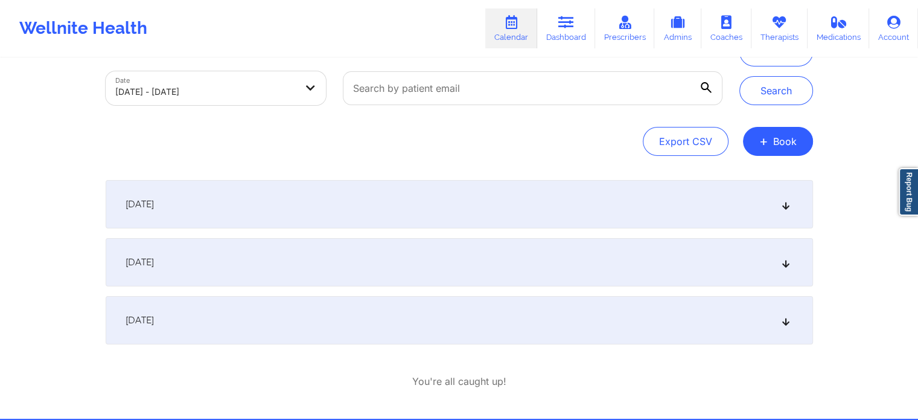
click at [356, 243] on div "[DATE]" at bounding box center [459, 262] width 707 height 48
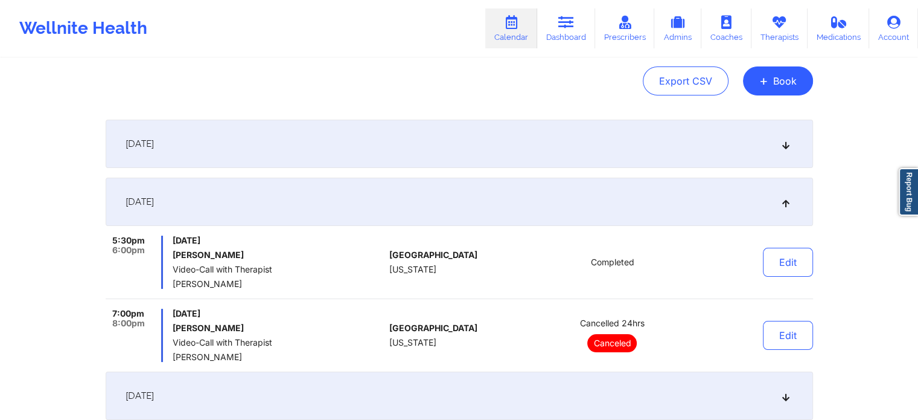
scroll to position [181, 0]
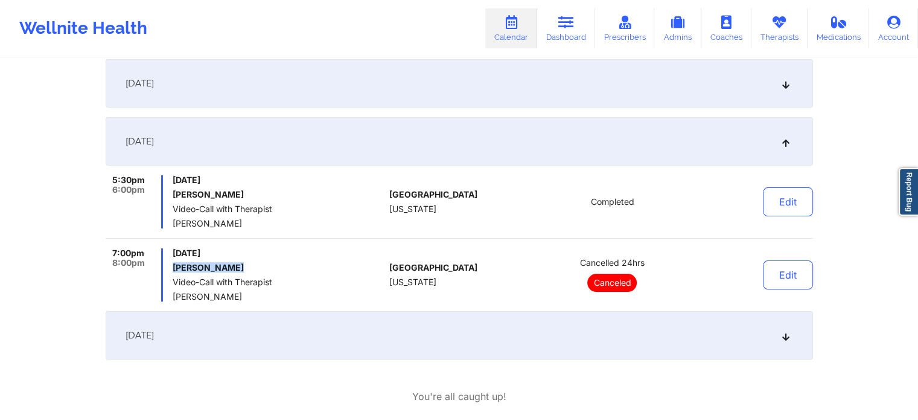
drag, startPoint x: 200, startPoint y: 272, endPoint x: 170, endPoint y: 272, distance: 30.8
click at [170, 272] on div "7:00pm 8:00pm Tuesday, September 23, 2025 Judith Justen Video-Call with Therapi…" at bounding box center [245, 274] width 279 height 53
copy h6 "Judith Justen"
click at [560, 26] on link "Dashboard" at bounding box center [566, 28] width 58 height 40
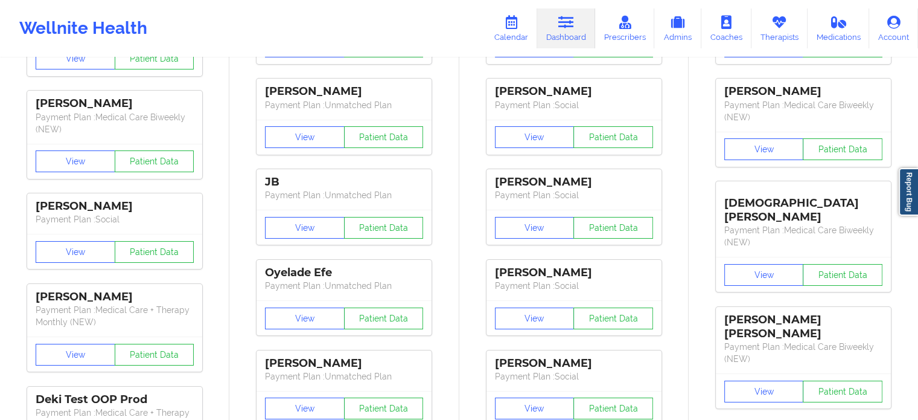
scroll to position [60, 0]
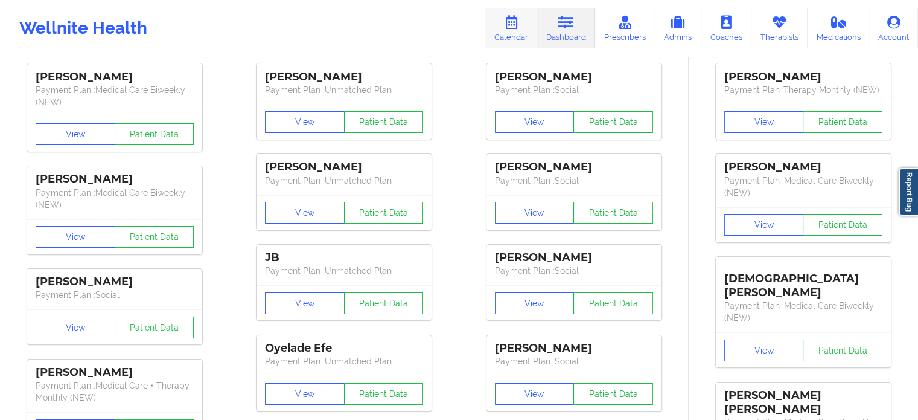
click at [510, 24] on icon at bounding box center [511, 22] width 16 height 13
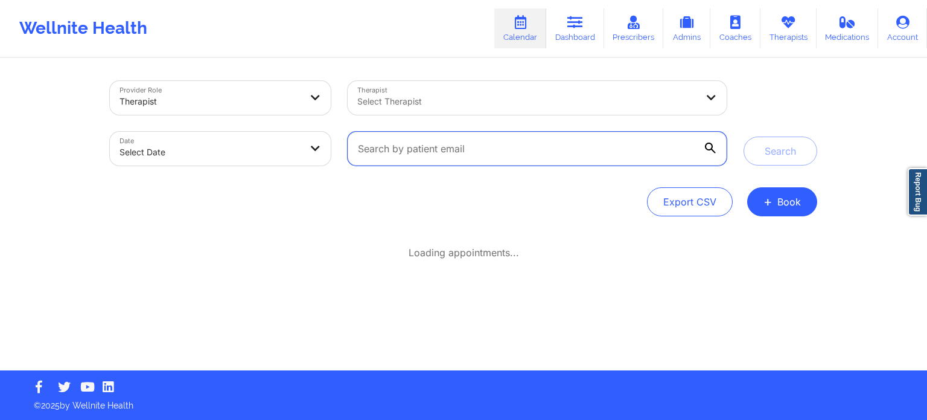
drag, startPoint x: 525, startPoint y: 149, endPoint x: 534, endPoint y: 156, distance: 10.7
click at [525, 149] on input "text" at bounding box center [537, 149] width 379 height 34
paste input "[EMAIL_ADDRESS][DOMAIN_NAME]"
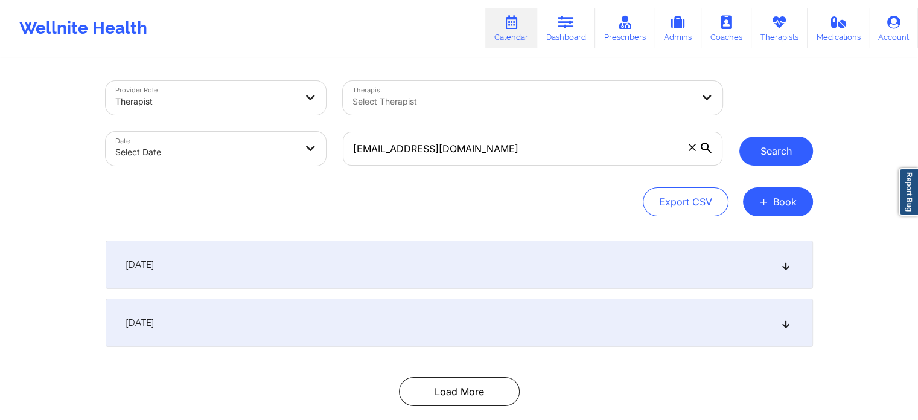
click at [773, 141] on button "Search" at bounding box center [776, 150] width 74 height 29
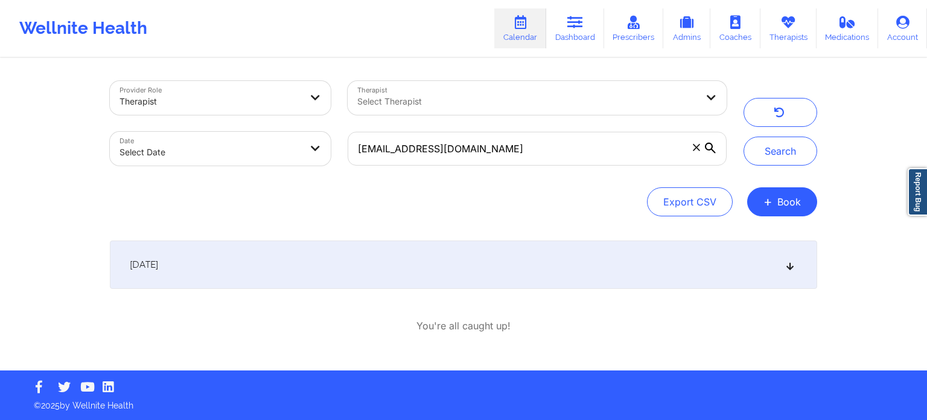
click at [430, 263] on div "September 25, 2025" at bounding box center [463, 264] width 707 height 48
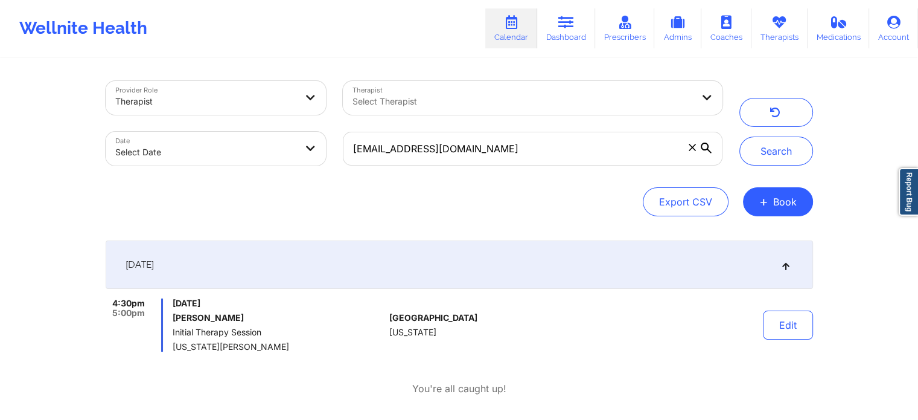
click at [481, 169] on div "[EMAIL_ADDRESS][DOMAIN_NAME]" at bounding box center [532, 148] width 396 height 51
click at [481, 147] on input "[EMAIL_ADDRESS][DOMAIN_NAME]" at bounding box center [532, 149] width 379 height 34
click at [482, 147] on input "[EMAIL_ADDRESS][DOMAIN_NAME]" at bounding box center [532, 149] width 379 height 34
click at [482, 148] on input "[EMAIL_ADDRESS][DOMAIN_NAME]" at bounding box center [532, 149] width 379 height 34
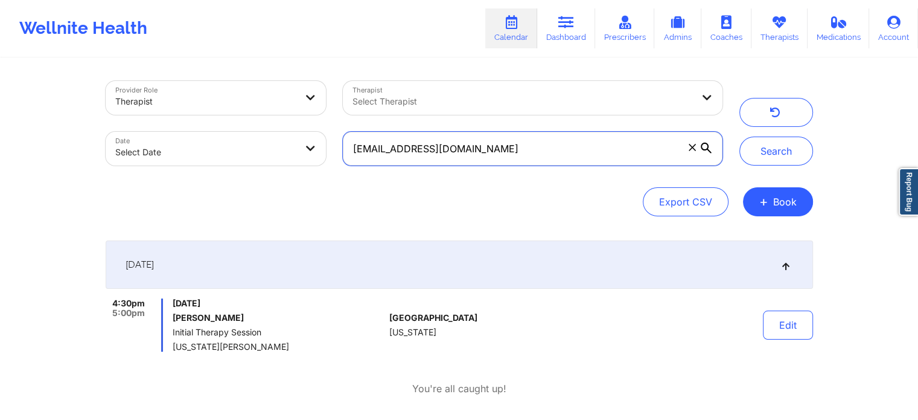
paste input "[EMAIL_ADDRESS][DOMAIN_NAME]"
type input "[EMAIL_ADDRESS][DOMAIN_NAME]"
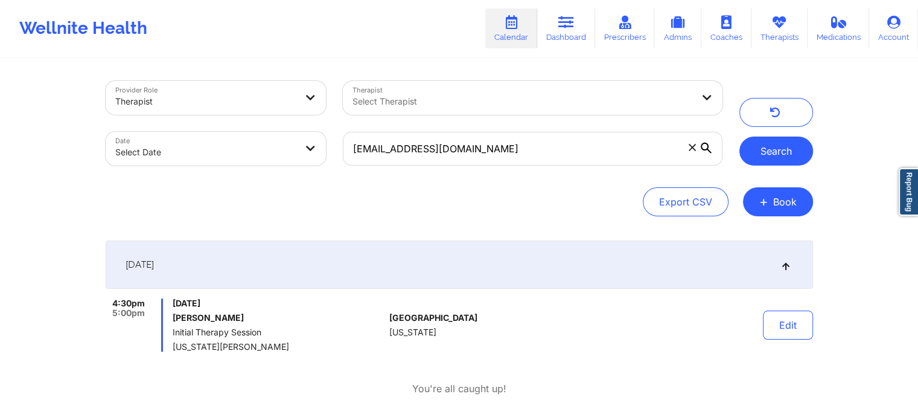
click at [788, 149] on button "Search" at bounding box center [776, 150] width 74 height 29
click at [573, 24] on icon at bounding box center [566, 22] width 16 height 13
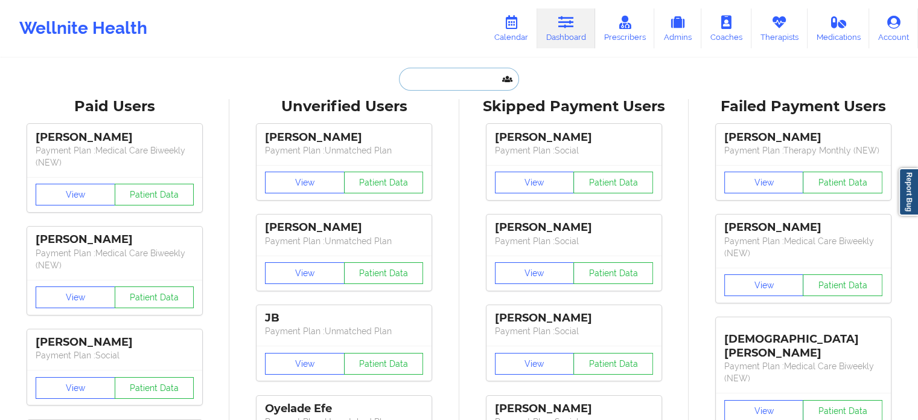
click at [453, 86] on input "text" at bounding box center [459, 79] width 120 height 23
paste input "[PERSON_NAME]"
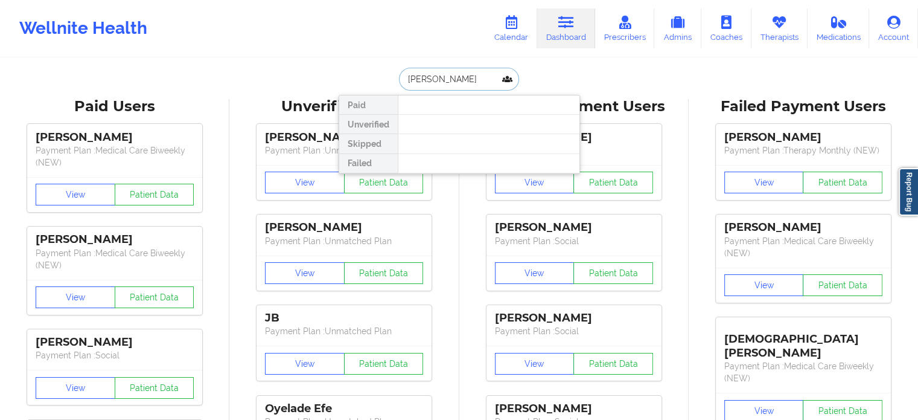
click at [442, 79] on input "[PERSON_NAME]" at bounding box center [459, 79] width 120 height 23
type input "[PERSON_NAME]"
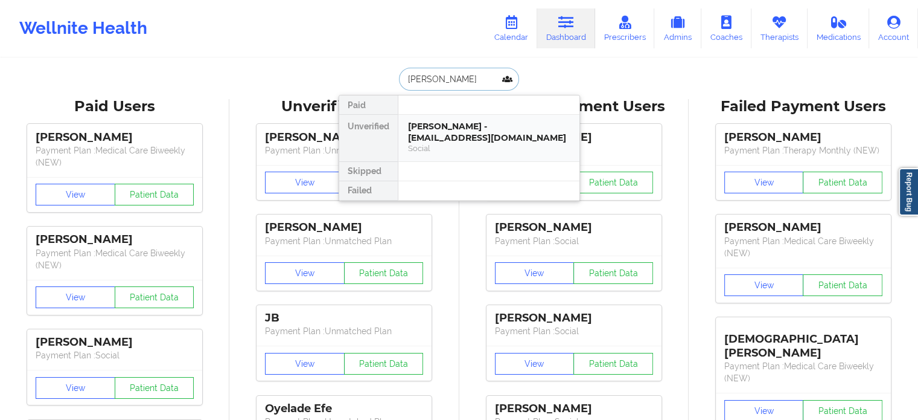
click at [449, 137] on div "[PERSON_NAME] - [EMAIL_ADDRESS][DOMAIN_NAME]" at bounding box center [489, 132] width 162 height 22
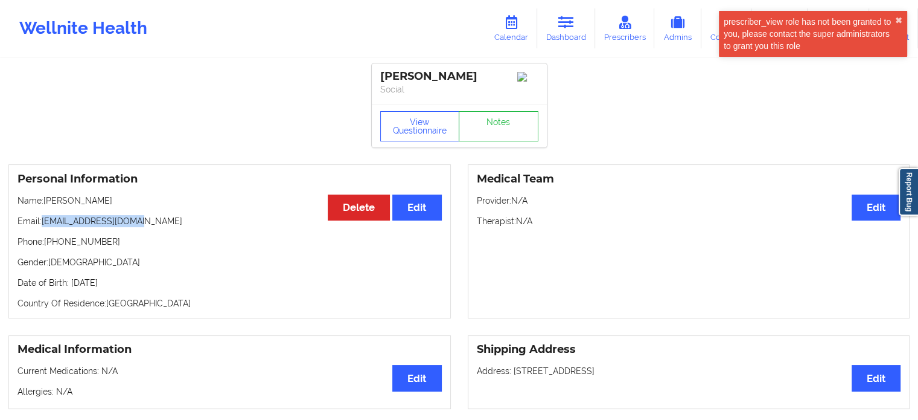
copy p "[EMAIL_ADDRESS][DOMAIN_NAME]"
drag, startPoint x: 106, startPoint y: 225, endPoint x: 44, endPoint y: 223, distance: 62.2
click at [44, 223] on p "Email: bryashley00@gmail.com" at bounding box center [230, 221] width 424 height 12
click at [566, 40] on link "Dashboard" at bounding box center [566, 28] width 58 height 40
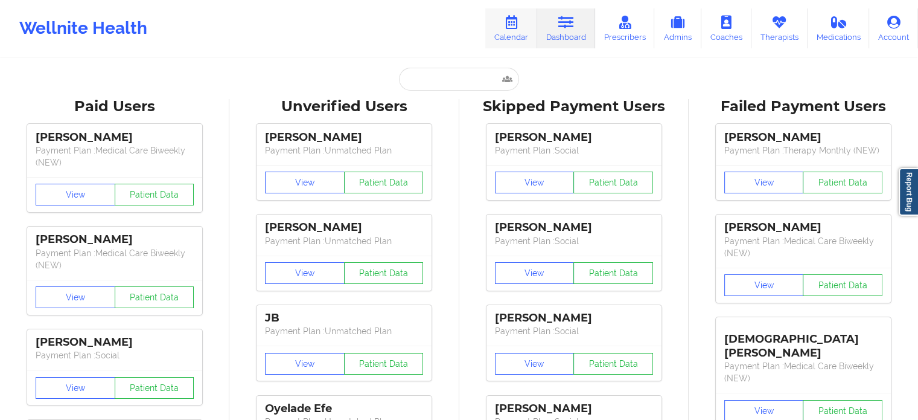
click at [514, 25] on icon at bounding box center [511, 22] width 16 height 13
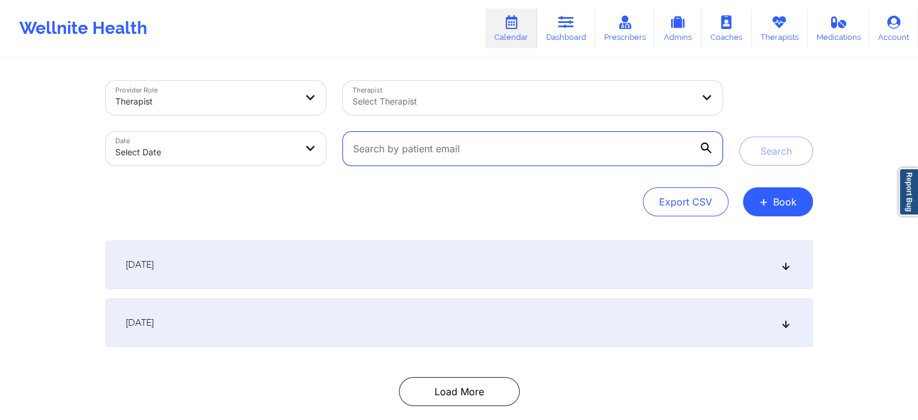
click at [423, 157] on input "text" at bounding box center [532, 149] width 379 height 34
paste input "Bryashley00@gmail.com"
type input "Bryashley00@gmail.com"
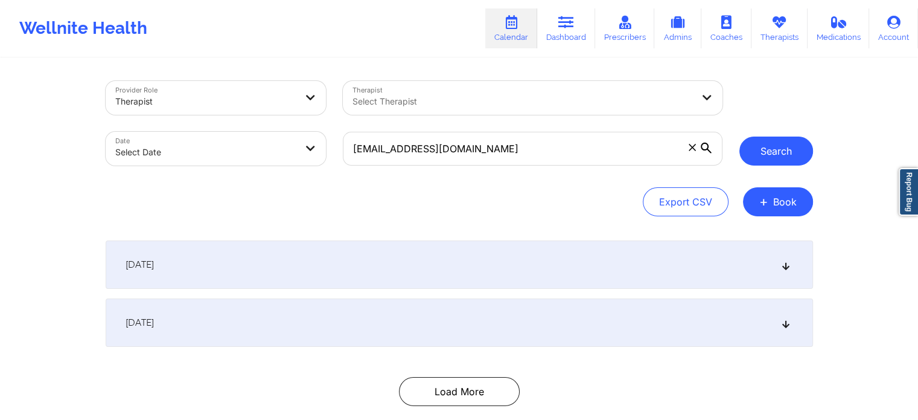
click at [785, 151] on button "Search" at bounding box center [776, 150] width 74 height 29
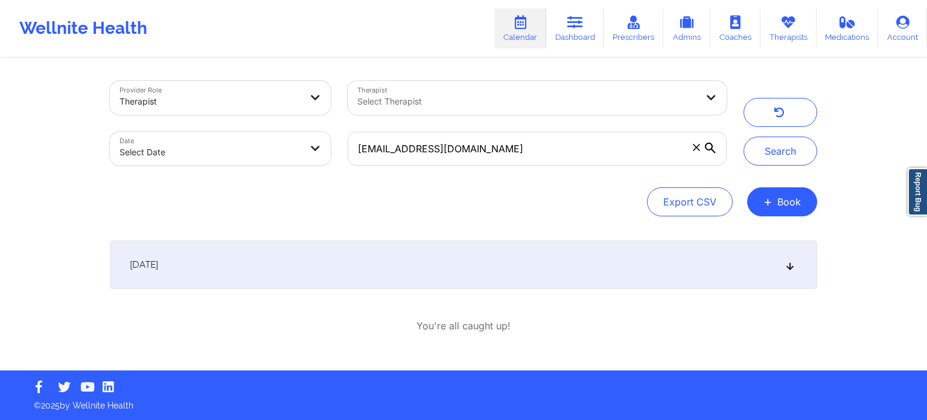
click at [427, 273] on div "September 25, 2025" at bounding box center [463, 264] width 707 height 48
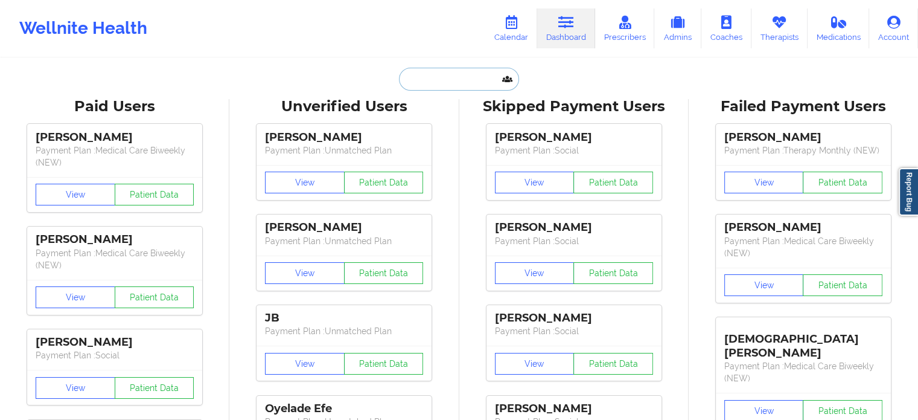
click at [459, 86] on input "text" at bounding box center [459, 79] width 120 height 23
paste input "[EMAIL_ADDRESS][DOMAIN_NAME]"
type input "[EMAIL_ADDRESS][DOMAIN_NAME]"
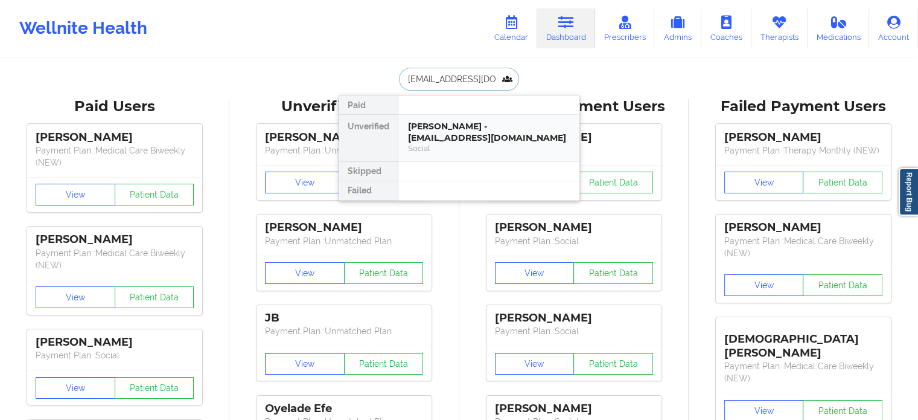
click at [469, 135] on div "[PERSON_NAME] - [EMAIL_ADDRESS][DOMAIN_NAME]" at bounding box center [489, 132] width 162 height 22
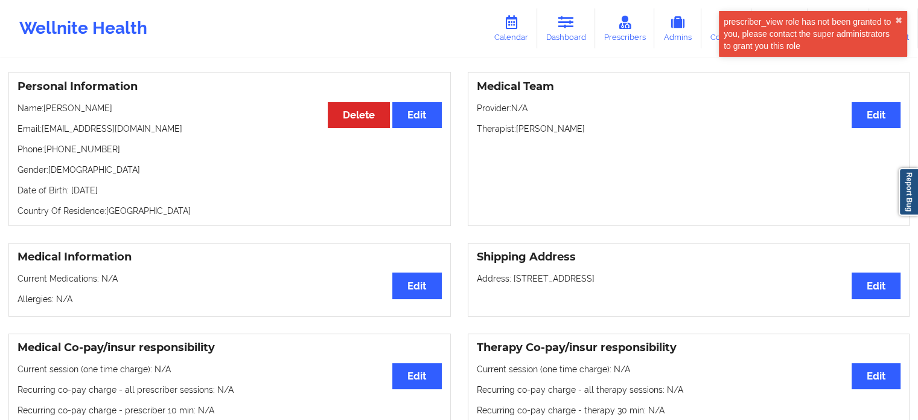
scroll to position [4, 0]
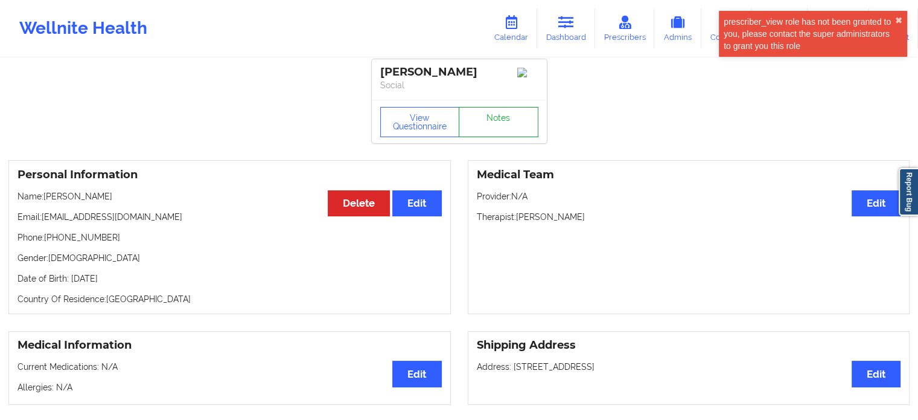
click at [488, 128] on link "Notes" at bounding box center [499, 122] width 80 height 30
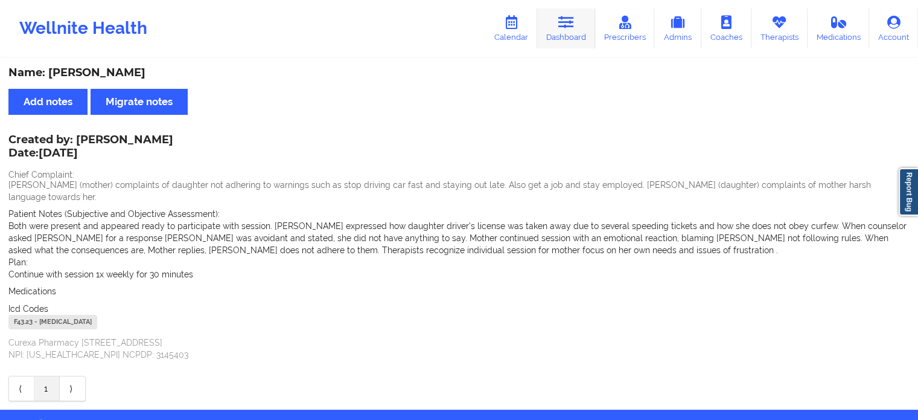
click at [560, 28] on link "Dashboard" at bounding box center [566, 28] width 58 height 40
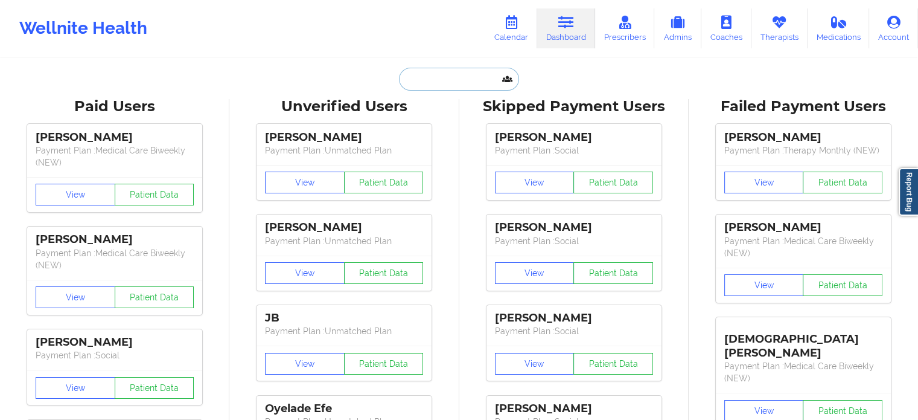
click at [465, 80] on input "text" at bounding box center [459, 79] width 120 height 23
paste input "[EMAIL_ADDRESS][DOMAIN_NAME]"
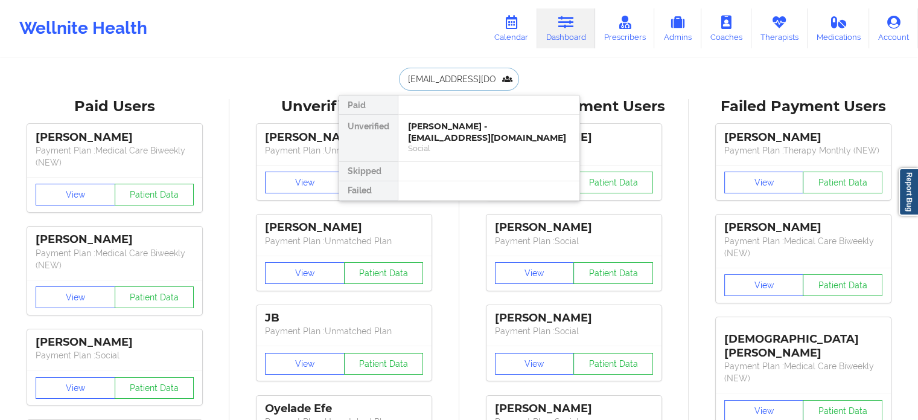
click at [482, 76] on input "[EMAIL_ADDRESS][DOMAIN_NAME]" at bounding box center [459, 79] width 120 height 23
paste input "[PERSON_NAME][EMAIL_ADDRESS][PERSON_NAME]"
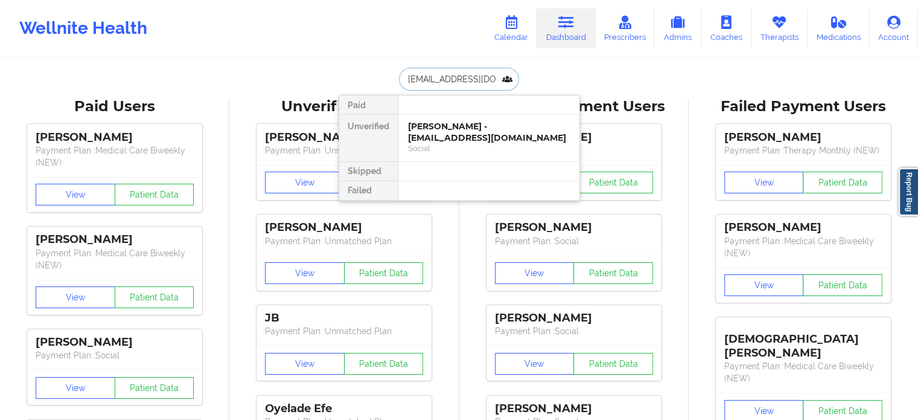
type input "[PERSON_NAME][EMAIL_ADDRESS][PERSON_NAME][DOMAIN_NAME]"
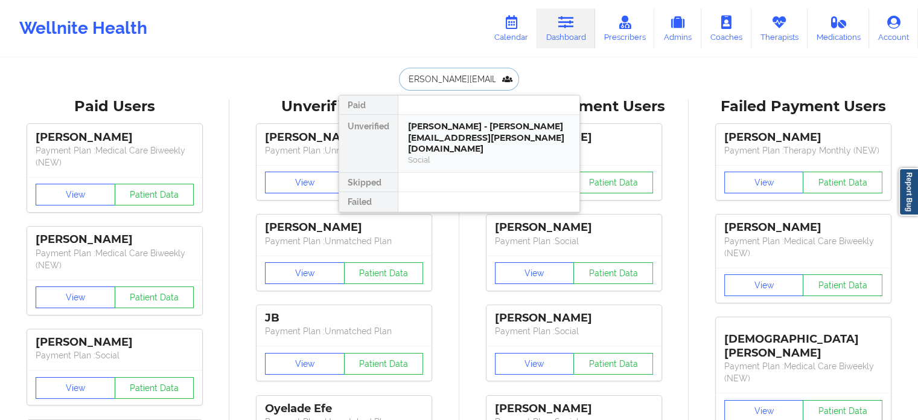
click at [467, 154] on div "[PERSON_NAME] - [PERSON_NAME][EMAIL_ADDRESS][PERSON_NAME][DOMAIN_NAME] Social" at bounding box center [488, 143] width 181 height 57
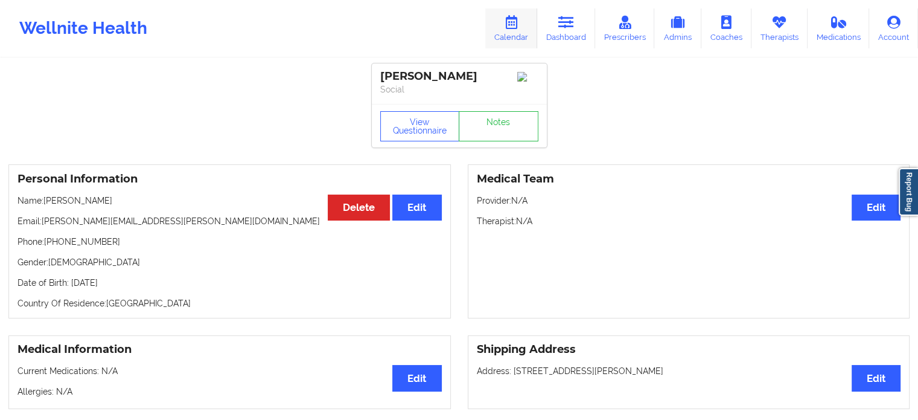
click at [513, 31] on link "Calendar" at bounding box center [511, 28] width 52 height 40
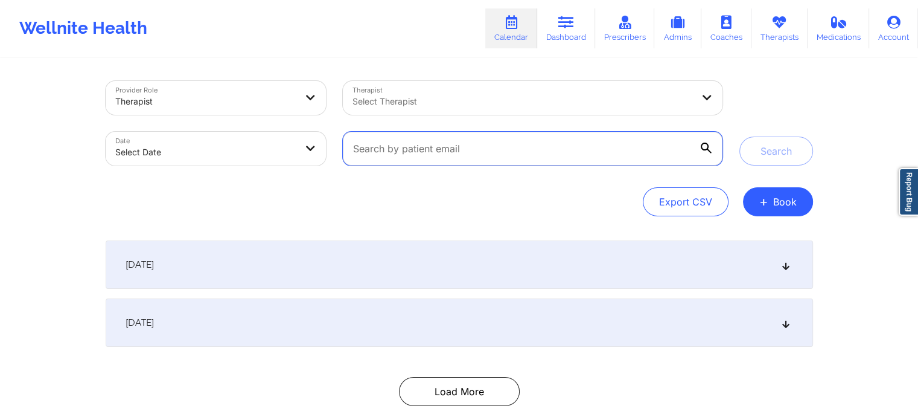
click at [430, 152] on input "text" at bounding box center [532, 149] width 379 height 34
paste input "[PERSON_NAME]"
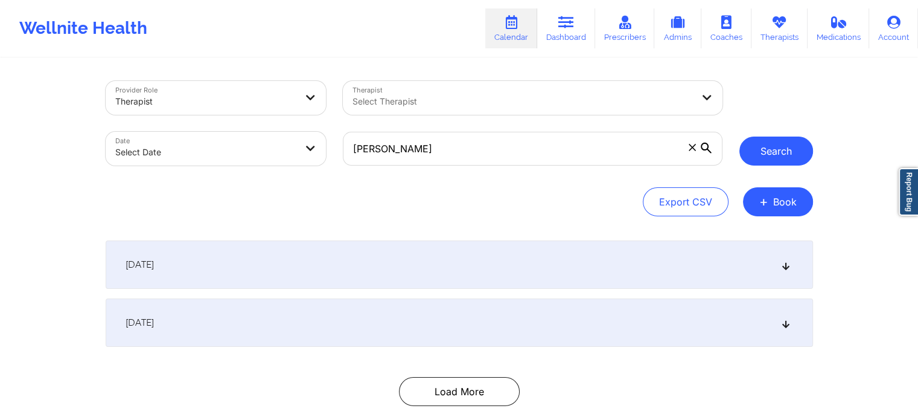
click at [768, 147] on button "Search" at bounding box center [776, 150] width 74 height 29
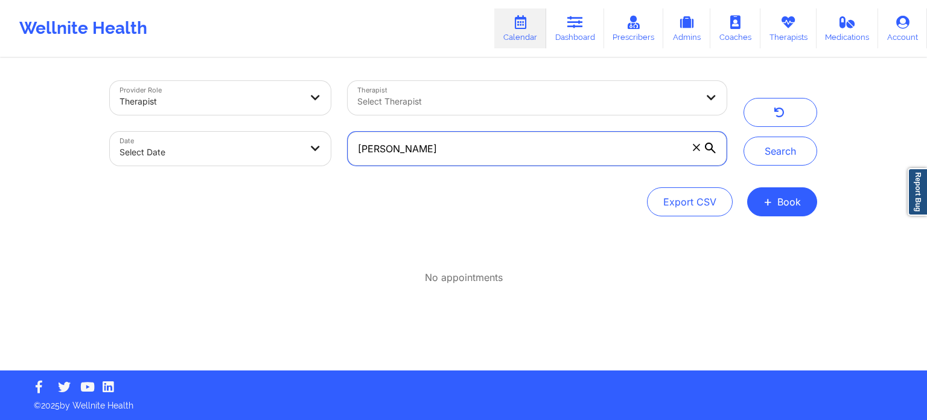
click at [419, 153] on input "[PERSON_NAME]" at bounding box center [537, 149] width 379 height 34
click at [418, 153] on input "[PERSON_NAME]" at bounding box center [537, 149] width 379 height 34
paste input "[PERSON_NAME][EMAIL_ADDRESS][PERSON_NAME][DOMAIN_NAME]"
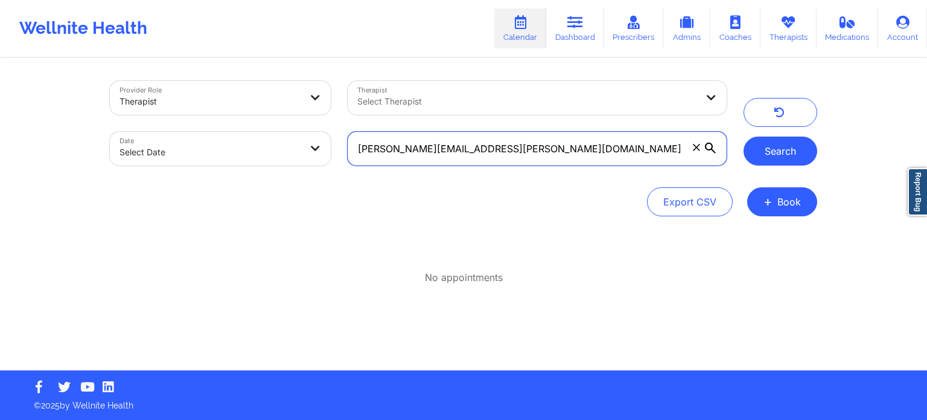
type input "[PERSON_NAME][EMAIL_ADDRESS][PERSON_NAME][DOMAIN_NAME]"
click at [774, 146] on button "Search" at bounding box center [781, 150] width 74 height 29
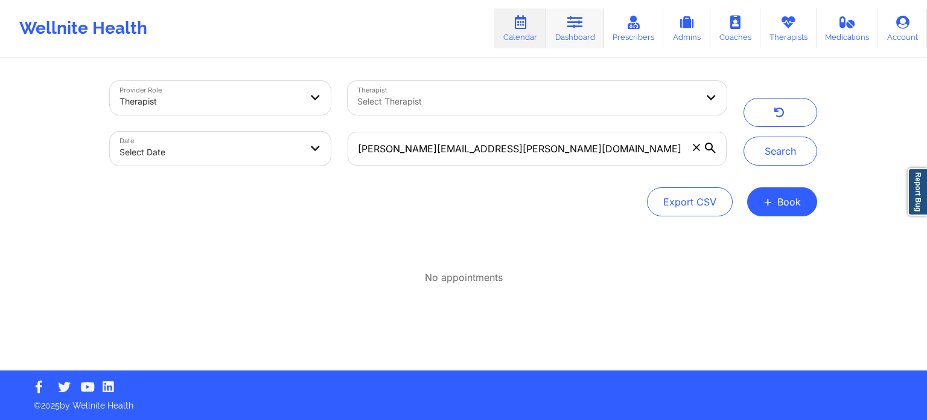
click at [575, 21] on icon at bounding box center [575, 22] width 16 height 13
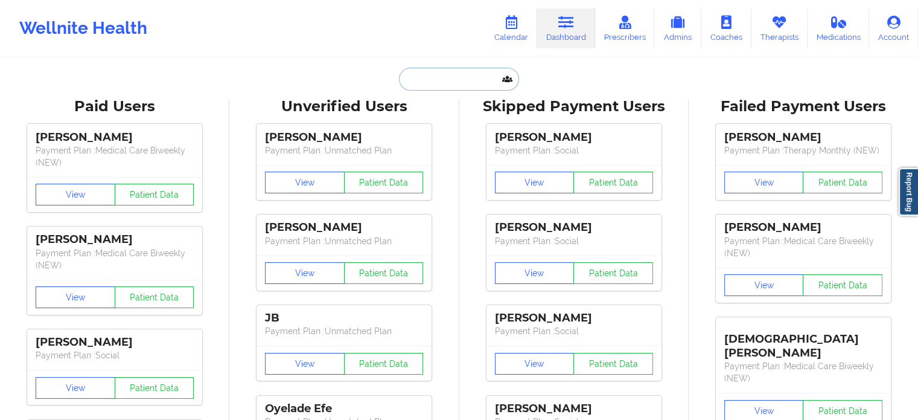
click at [441, 77] on input "text" at bounding box center [459, 79] width 120 height 23
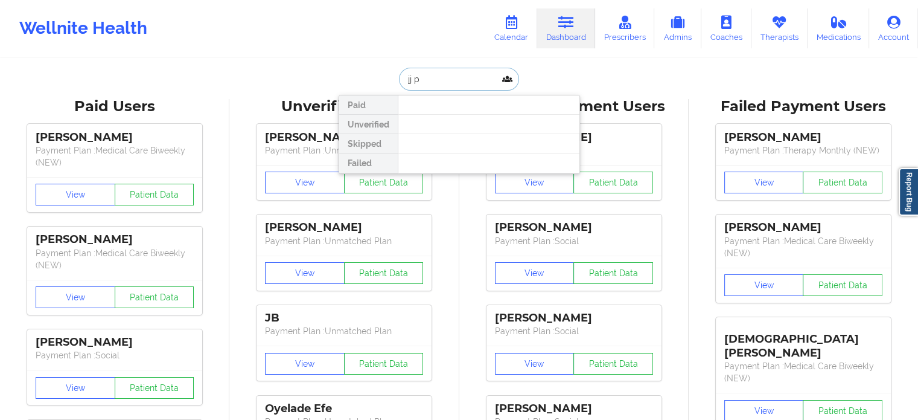
click at [451, 75] on input "jj p" at bounding box center [459, 79] width 120 height 23
paste input "[EMAIL_ADDRESS][DOMAIN_NAME]"
type input "[EMAIL_ADDRESS][DOMAIN_NAME]"
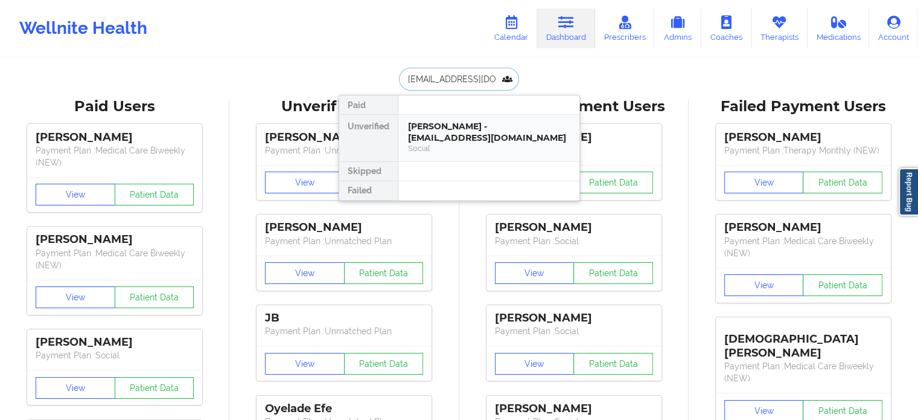
click at [437, 139] on div "[PERSON_NAME] - [EMAIL_ADDRESS][DOMAIN_NAME]" at bounding box center [489, 132] width 162 height 22
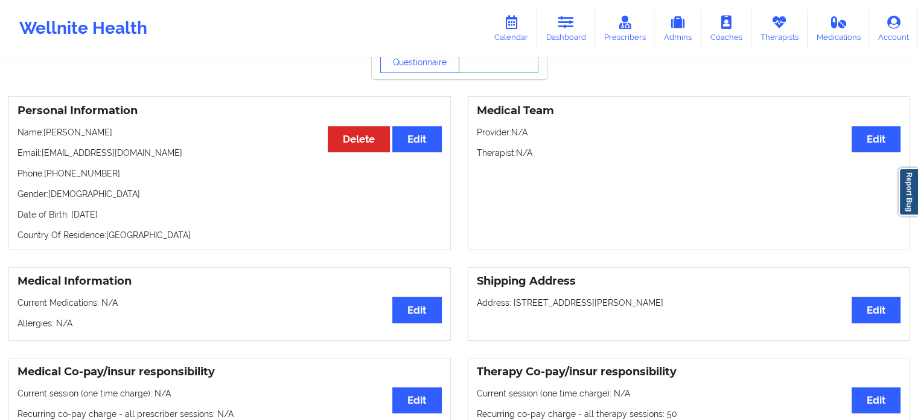
scroll to position [36, 0]
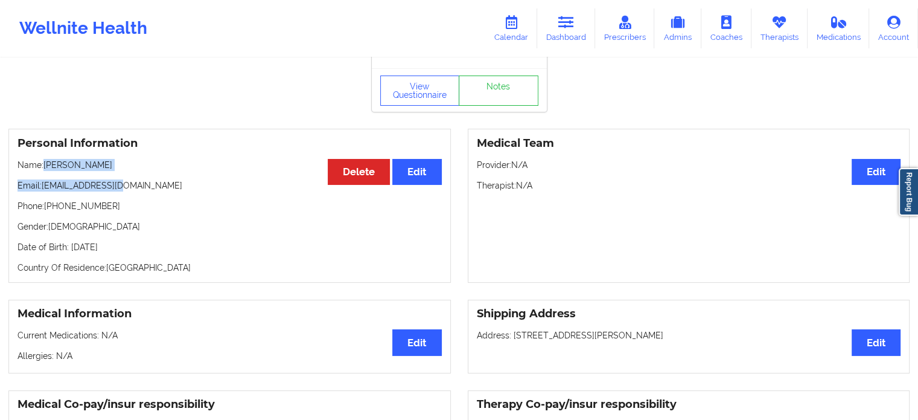
drag, startPoint x: 135, startPoint y: 185, endPoint x: 44, endPoint y: 164, distance: 93.6
click at [44, 164] on div "Personal Information Edit Delete Name: [PERSON_NAME] Email: [EMAIL_ADDRESS][DOM…" at bounding box center [229, 206] width 442 height 154
copy div "[PERSON_NAME] Email: [EMAIL_ADDRESS][DOMAIN_NAME]"
click at [560, 25] on icon at bounding box center [566, 22] width 16 height 13
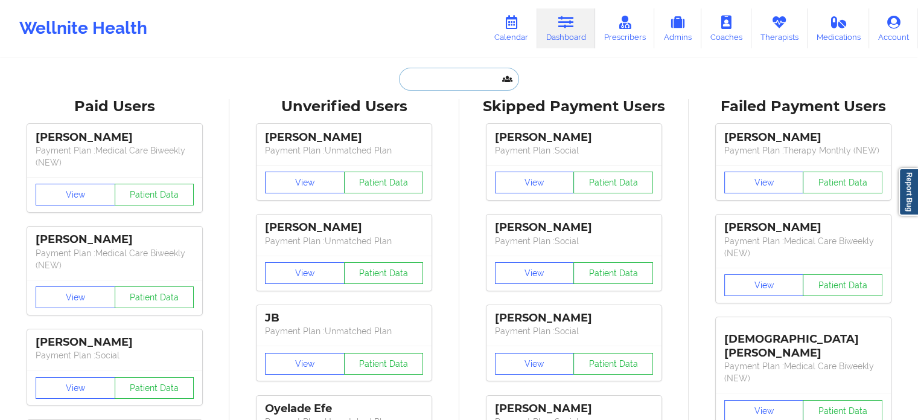
click at [430, 80] on input "text" at bounding box center [459, 79] width 120 height 23
paste input "[PERSON_NAME]"
type input "[PERSON_NAME]"
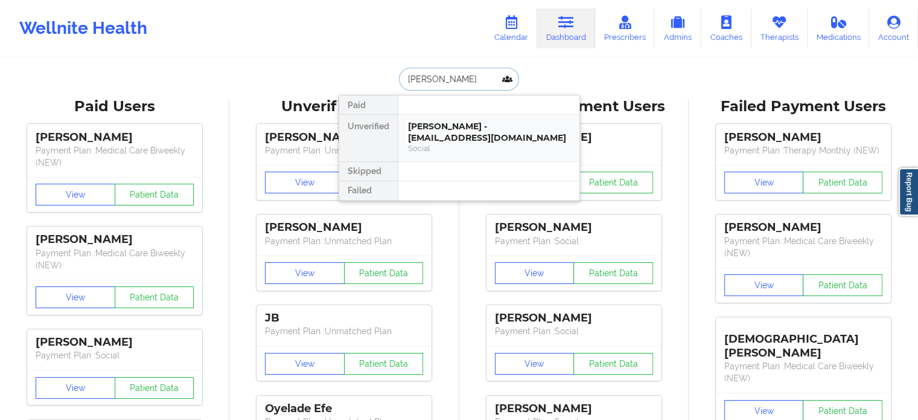
click at [444, 132] on div "[PERSON_NAME] - [EMAIL_ADDRESS][DOMAIN_NAME]" at bounding box center [489, 132] width 162 height 22
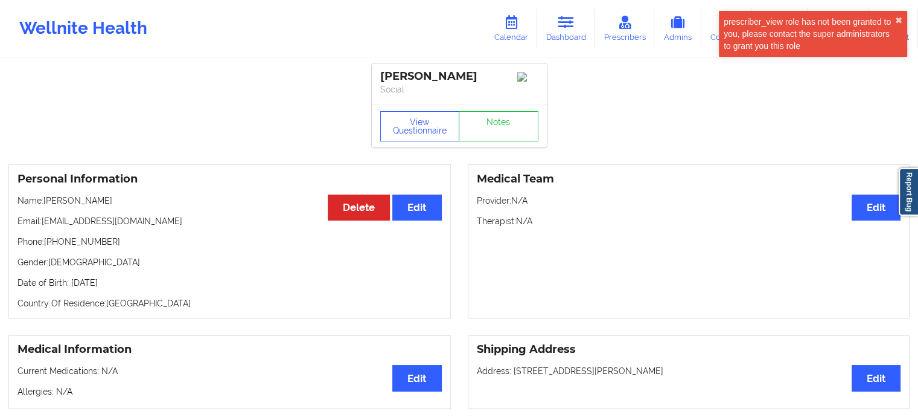
drag, startPoint x: 104, startPoint y: 229, endPoint x: 48, endPoint y: 203, distance: 62.1
click at [48, 203] on div "Personal Information Edit Delete Name: [PERSON_NAME] Email: [EMAIL_ADDRESS][DOM…" at bounding box center [229, 241] width 442 height 154
drag, startPoint x: 48, startPoint y: 203, endPoint x: 104, endPoint y: 220, distance: 59.4
click at [104, 220] on div "Personal Information Edit Delete Name: [PERSON_NAME] Email: [EMAIL_ADDRESS][DOM…" at bounding box center [229, 241] width 442 height 154
click at [80, 217] on div "Personal Information Edit Delete Name: [PERSON_NAME] Email: [EMAIL_ADDRESS][DOM…" at bounding box center [229, 241] width 442 height 154
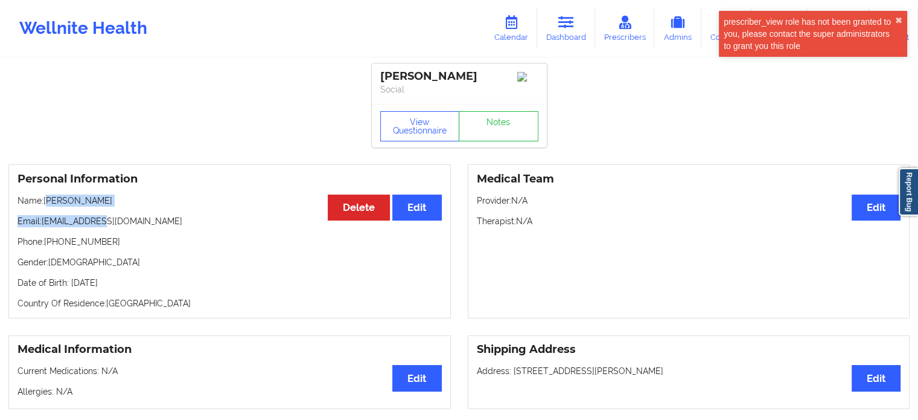
click at [48, 206] on p "Name: [PERSON_NAME]" at bounding box center [230, 200] width 424 height 12
click at [43, 205] on p "Name: [PERSON_NAME]" at bounding box center [230, 200] width 424 height 12
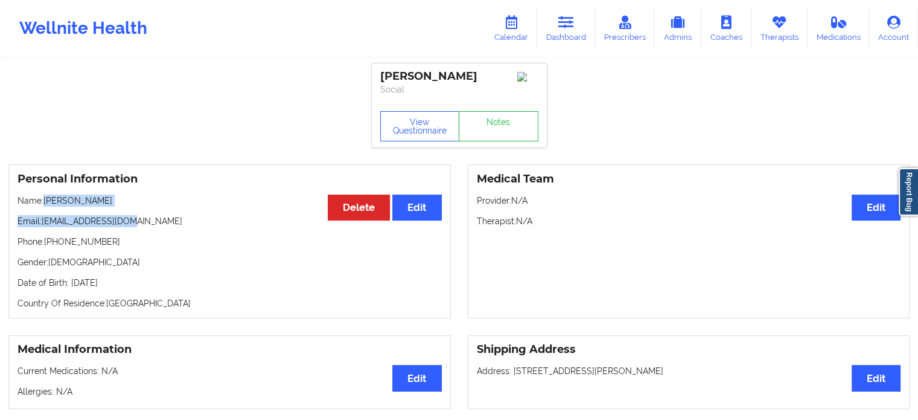
copy div "[PERSON_NAME] Email: [EMAIL_ADDRESS][DOMAIN_NAME]"
drag, startPoint x: 42, startPoint y: 204, endPoint x: 138, endPoint y: 227, distance: 98.7
click at [138, 227] on div "Personal Information Edit Delete Name: [PERSON_NAME] Email: [EMAIL_ADDRESS][DOM…" at bounding box center [229, 241] width 442 height 154
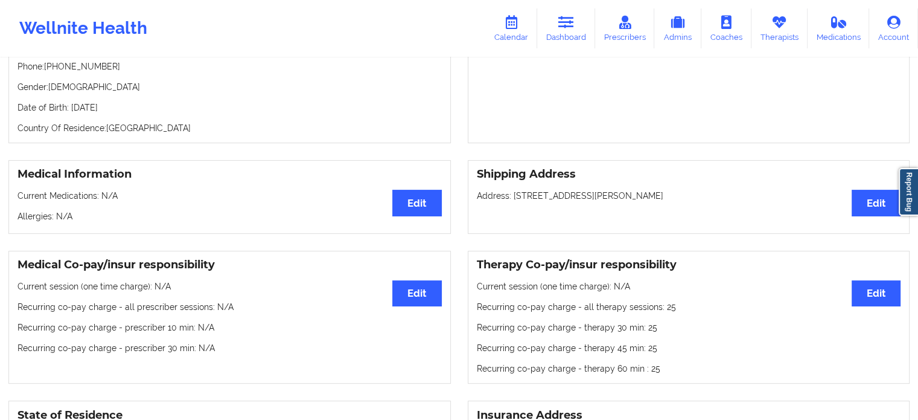
scroll to position [181, 0]
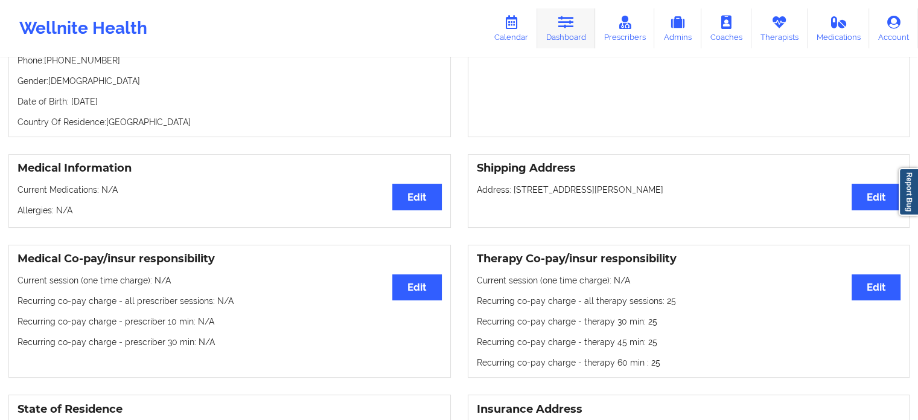
click at [570, 29] on link "Dashboard" at bounding box center [566, 28] width 58 height 40
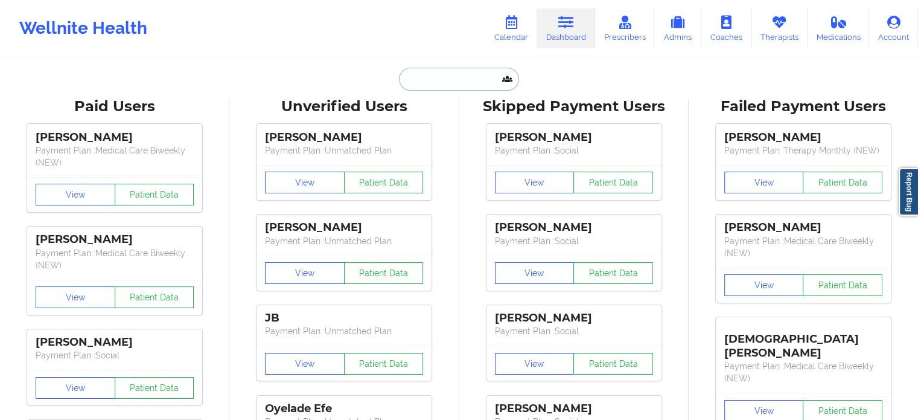
click at [444, 78] on input "text" at bounding box center [459, 79] width 120 height 23
paste input "[PERSON_NAME]"
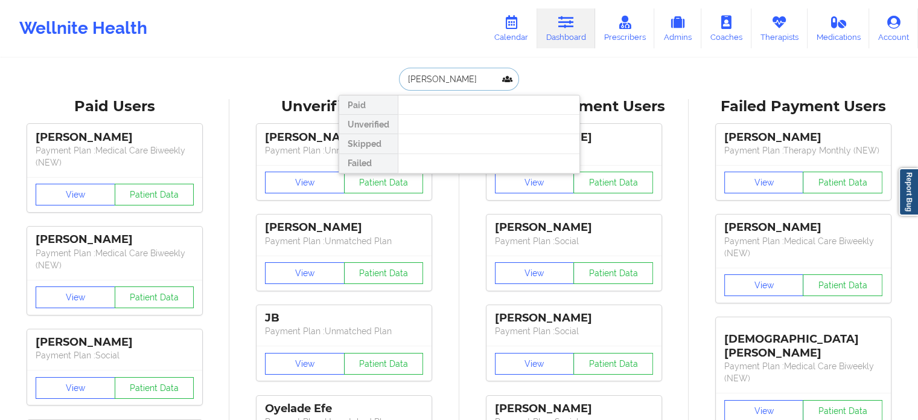
click at [449, 77] on input "[PERSON_NAME]" at bounding box center [459, 79] width 120 height 23
type input "[PERSON_NAME]"
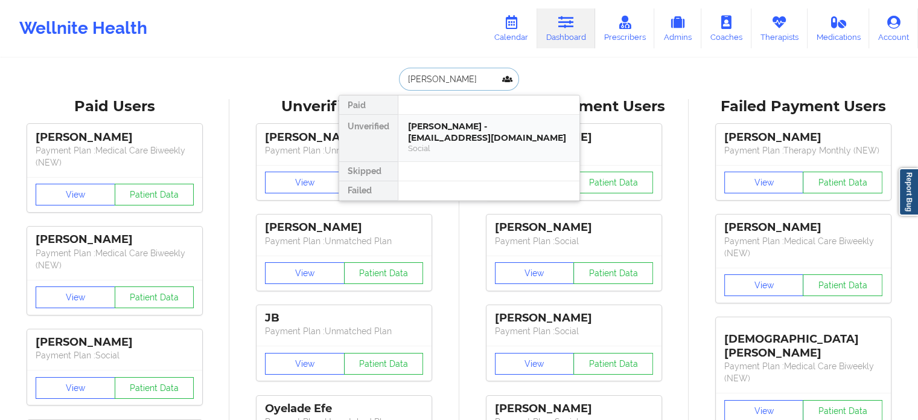
click at [447, 123] on div "[PERSON_NAME] - [EMAIL_ADDRESS][DOMAIN_NAME]" at bounding box center [489, 132] width 162 height 22
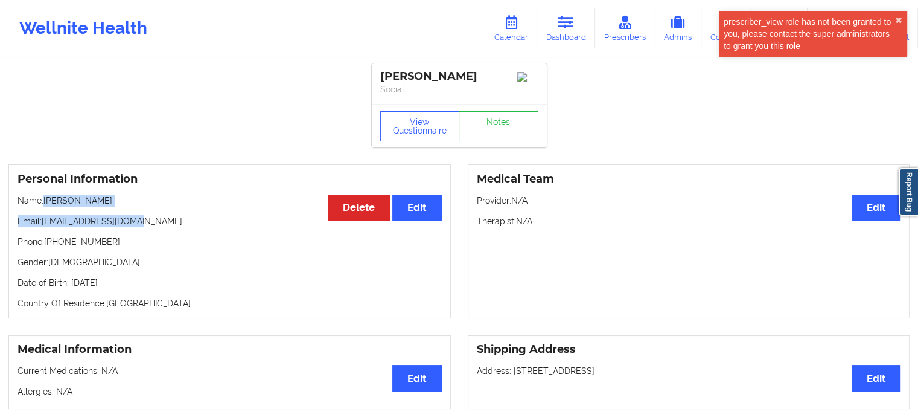
copy div "[PERSON_NAME] Email: [EMAIL_ADDRESS][DOMAIN_NAME]"
drag, startPoint x: 46, startPoint y: 203, endPoint x: 142, endPoint y: 225, distance: 98.9
click at [142, 225] on div "Personal Information Edit Delete Name: [PERSON_NAME] Email: [EMAIL_ADDRESS][DOM…" at bounding box center [229, 241] width 442 height 154
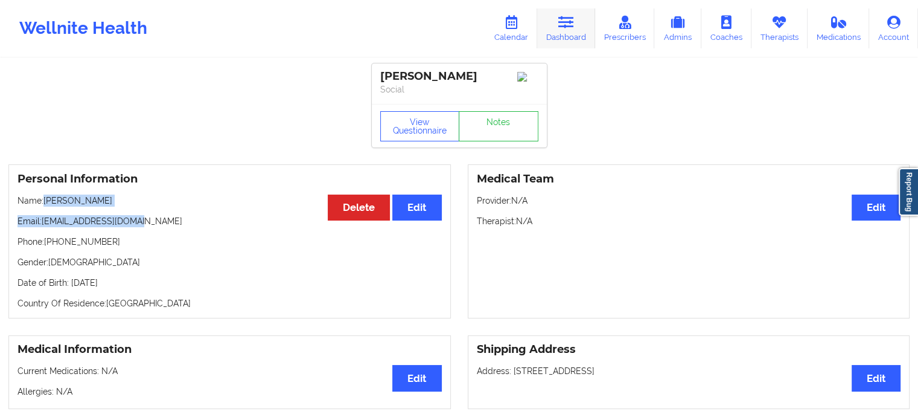
click at [558, 19] on link "Dashboard" at bounding box center [566, 28] width 58 height 40
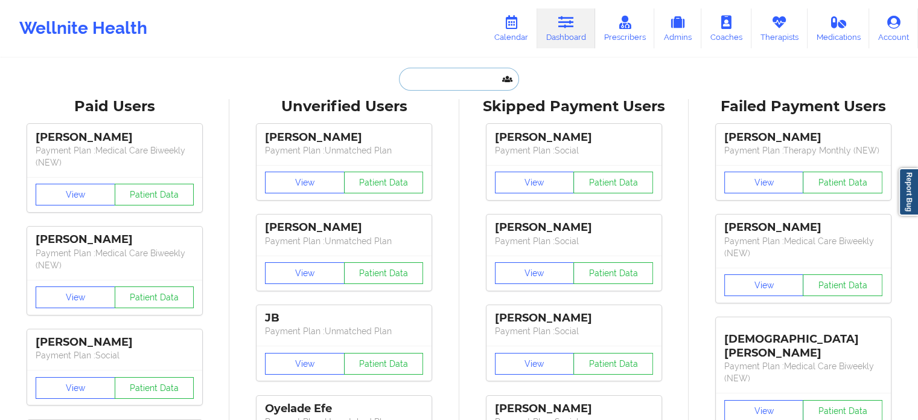
click at [470, 73] on input "text" at bounding box center [459, 79] width 120 height 23
paste input "[EMAIL_ADDRESS][DOMAIN_NAME]"
type input "[EMAIL_ADDRESS][DOMAIN_NAME]"
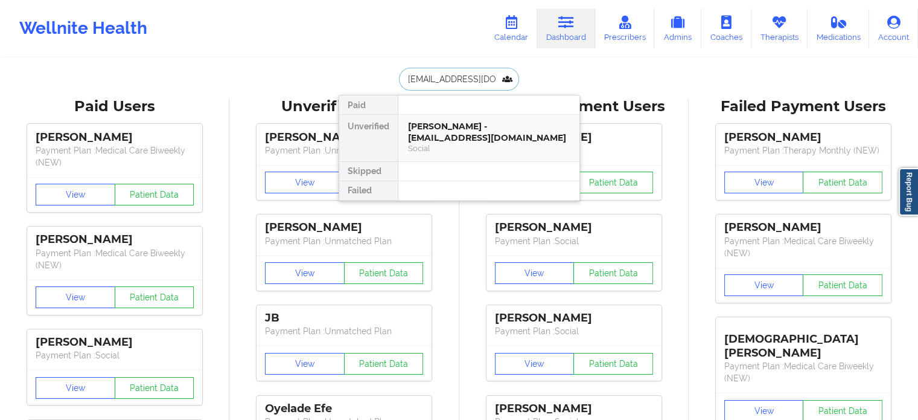
drag, startPoint x: 470, startPoint y: 118, endPoint x: 462, endPoint y: 132, distance: 16.3
click at [462, 132] on div "[PERSON_NAME] - [EMAIL_ADDRESS][DOMAIN_NAME]" at bounding box center [489, 132] width 162 height 22
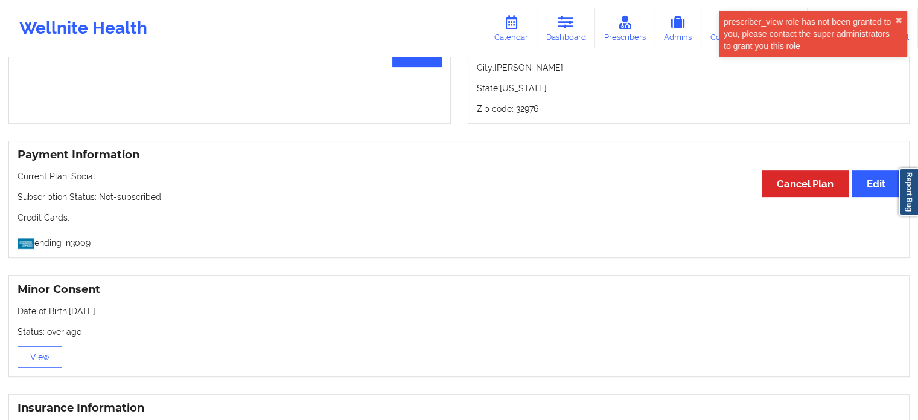
scroll to position [745, 0]
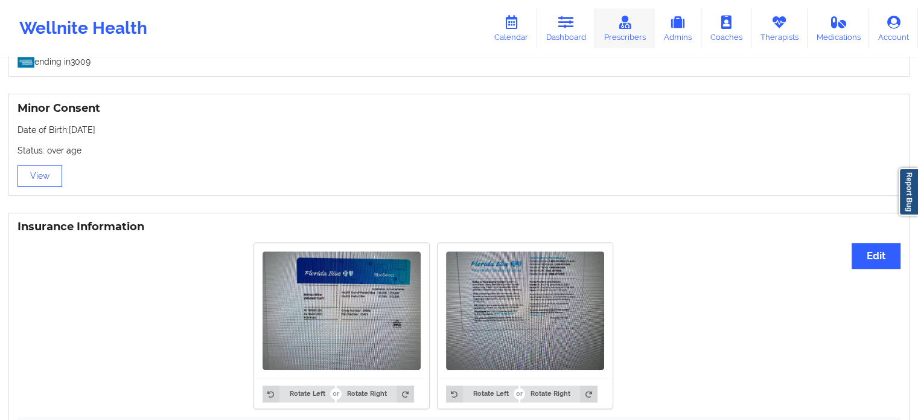
scroll to position [745, 0]
click at [570, 24] on icon at bounding box center [566, 22] width 16 height 13
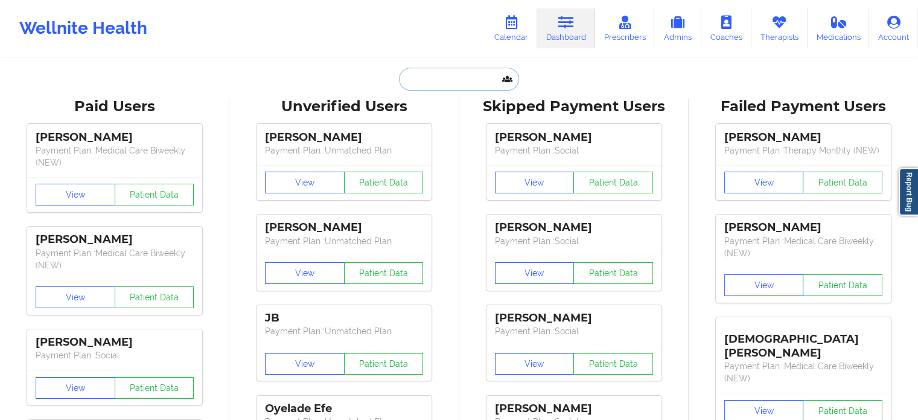
click at [464, 89] on input "text" at bounding box center [459, 79] width 120 height 23
click at [794, 30] on link "Therapists" at bounding box center [780, 28] width 56 height 40
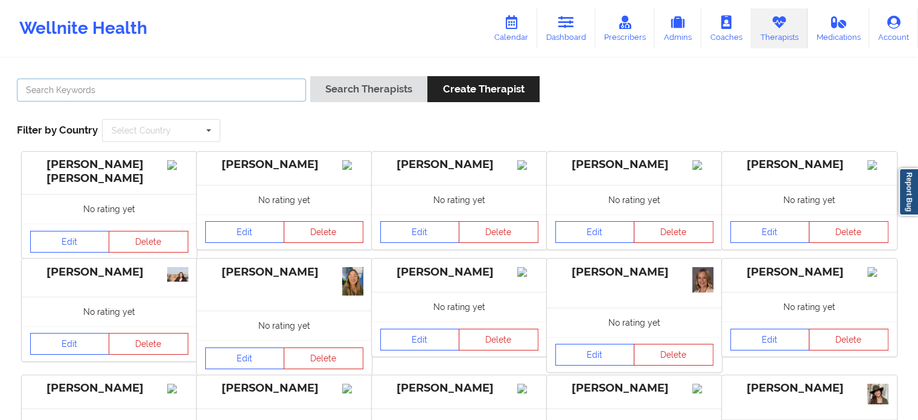
click at [258, 85] on input "text" at bounding box center [161, 89] width 289 height 23
paste input "[PERSON_NAME]"
click at [310, 76] on button "Search Therapists" at bounding box center [368, 89] width 117 height 26
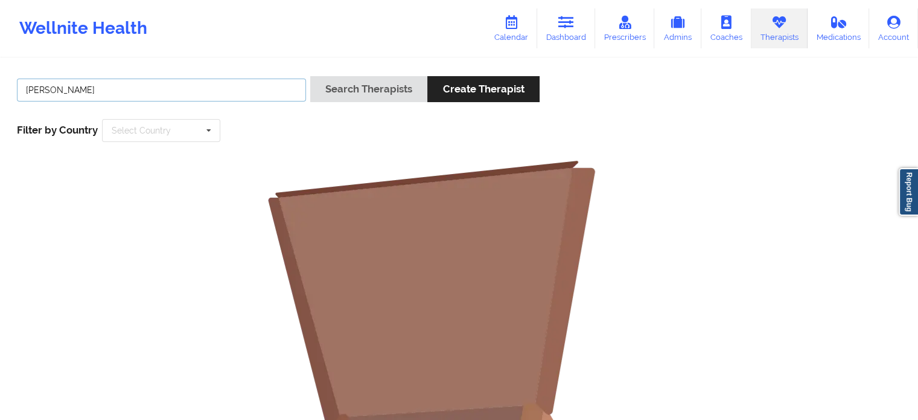
drag, startPoint x: 56, startPoint y: 89, endPoint x: 0, endPoint y: 89, distance: 56.1
click at [0, 89] on div "britteny petty Search Therapists Create Therapist Filter by Country Select Coun…" at bounding box center [459, 372] width 918 height 627
click at [310, 76] on button "Search Therapists" at bounding box center [368, 89] width 117 height 26
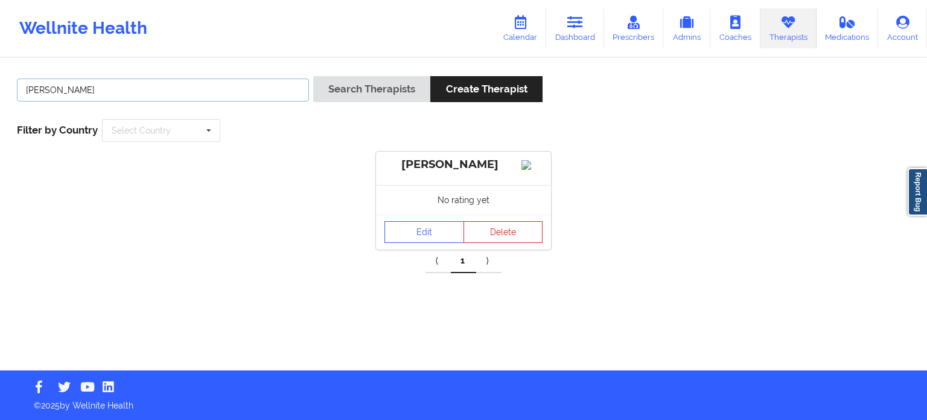
click at [221, 95] on input "petty" at bounding box center [163, 89] width 292 height 23
click at [29, 89] on input "petty" at bounding box center [163, 89] width 292 height 23
click at [82, 84] on input "Petty" at bounding box center [163, 89] width 292 height 23
type input "Petty"
click at [313, 76] on button "Search Therapists" at bounding box center [371, 89] width 117 height 26
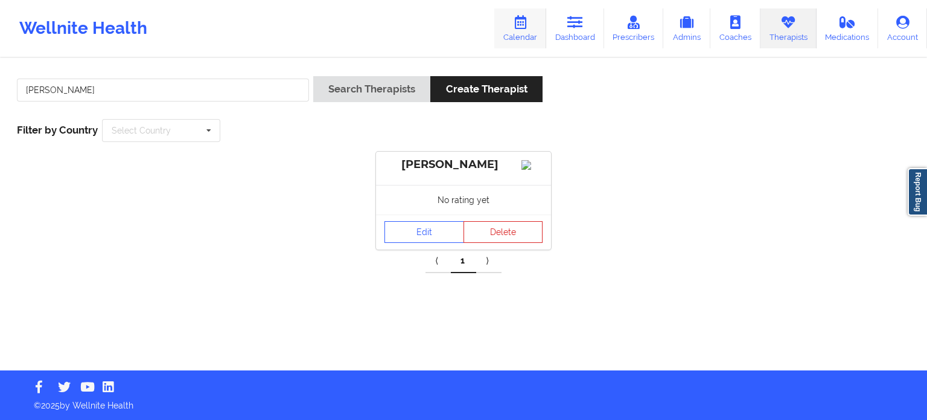
click at [523, 36] on link "Calendar" at bounding box center [520, 28] width 52 height 40
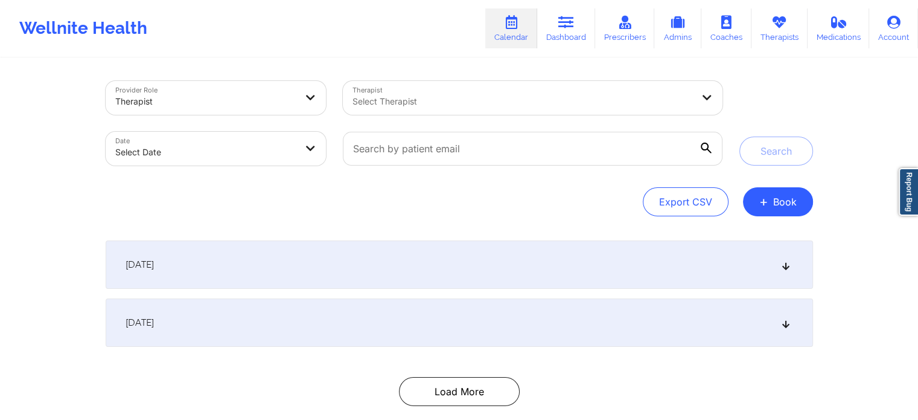
click at [453, 99] on div at bounding box center [523, 101] width 340 height 14
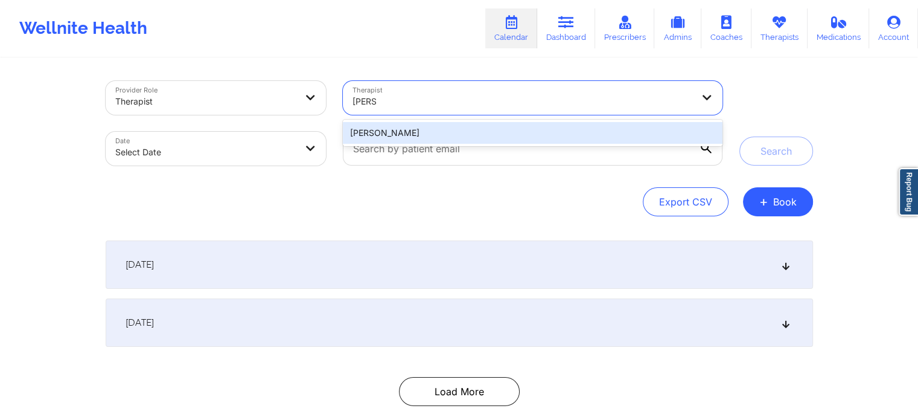
type input "petty"
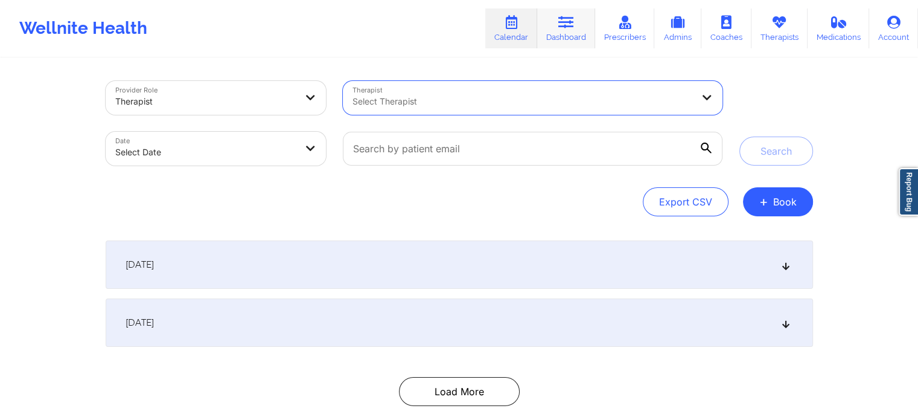
click at [558, 30] on link "Dashboard" at bounding box center [566, 28] width 58 height 40
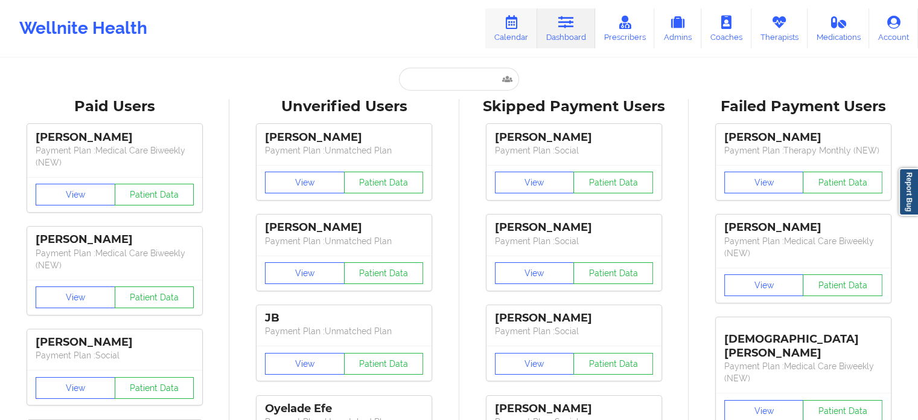
click at [513, 26] on icon at bounding box center [511, 22] width 16 height 13
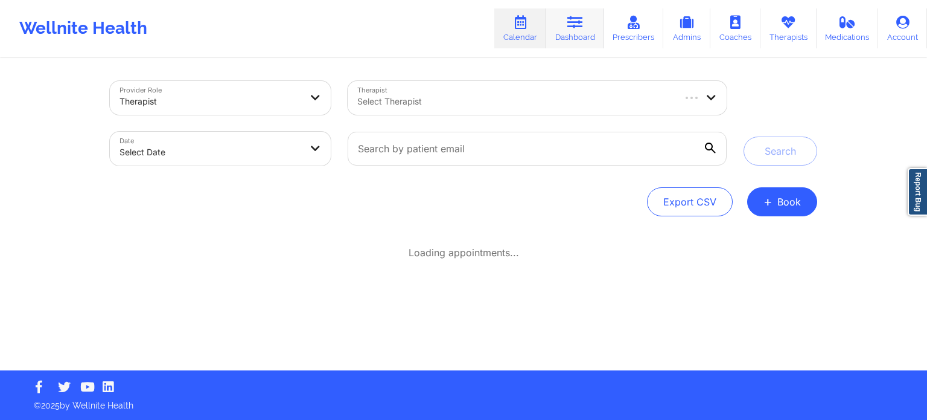
click at [557, 23] on link "Dashboard" at bounding box center [575, 28] width 58 height 40
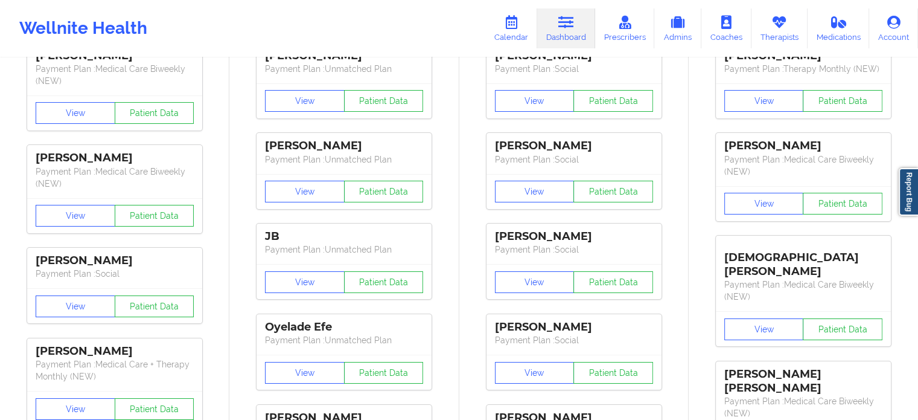
scroll to position [181, 0]
